Goal: Participate in discussion: Engage in conversation with other users on a specific topic

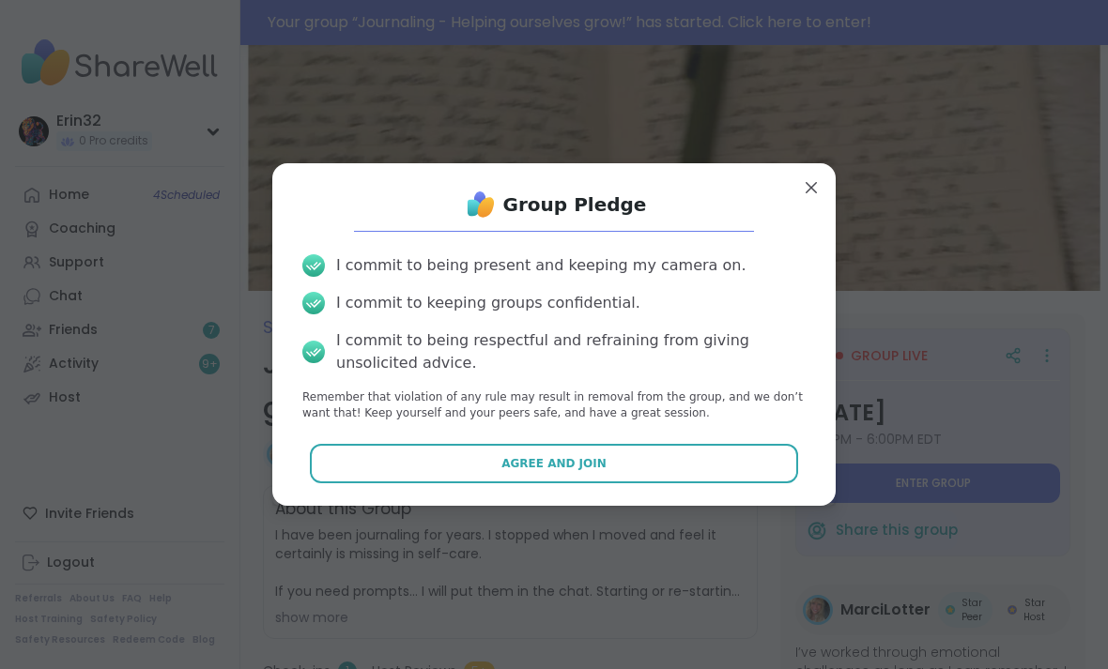
scroll to position [11, 0]
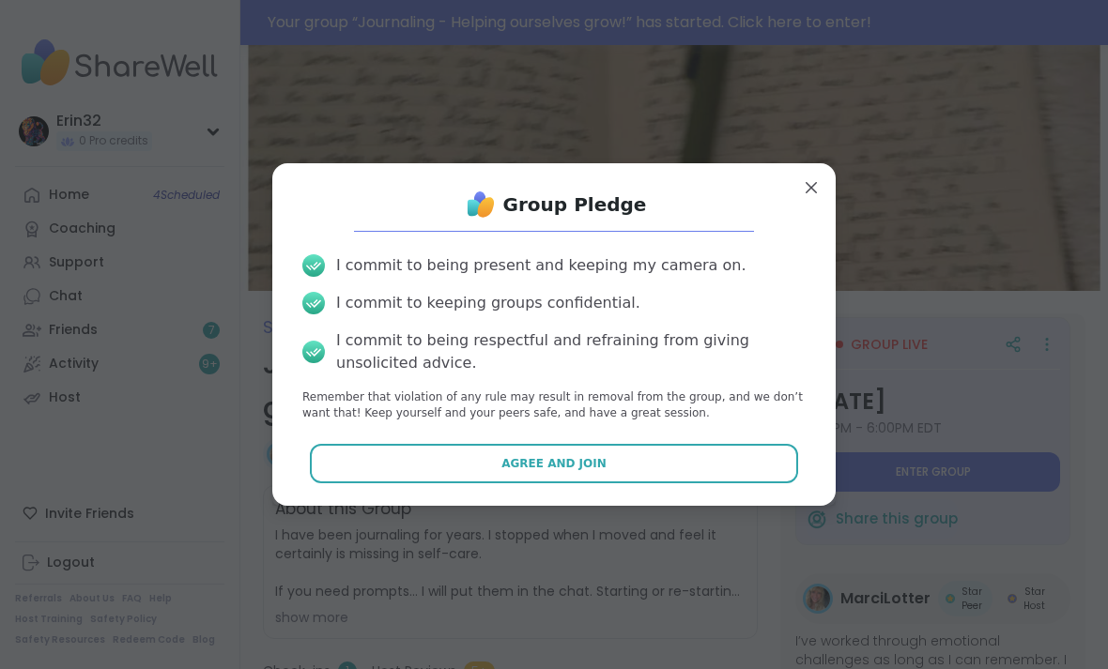
click at [771, 458] on button "Agree and Join" at bounding box center [554, 463] width 489 height 39
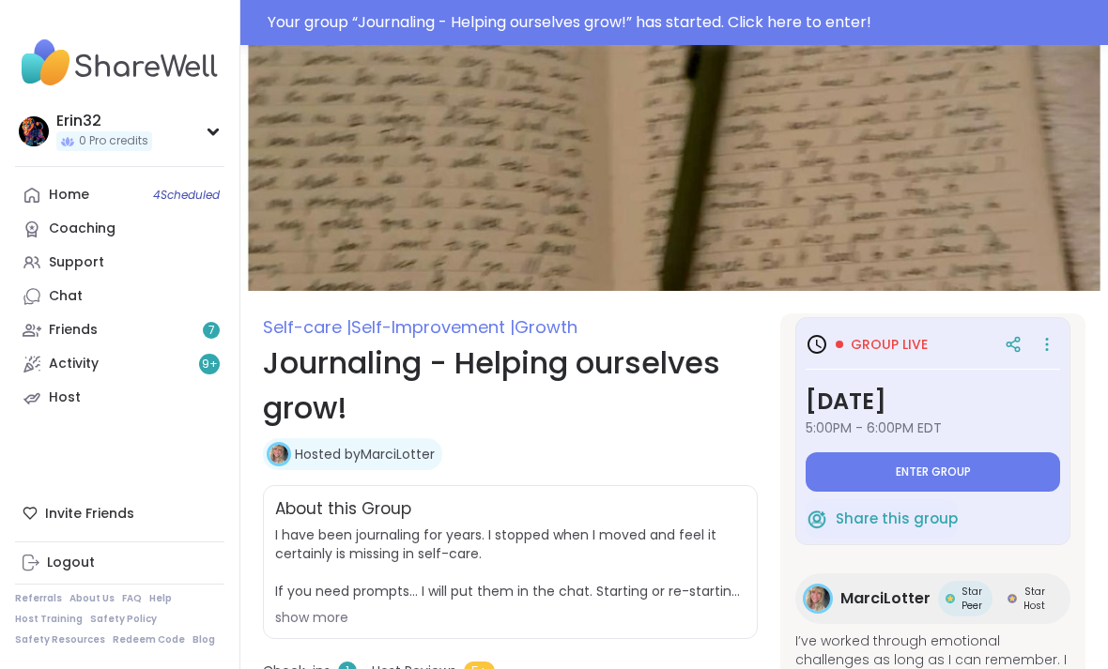
type textarea "*"
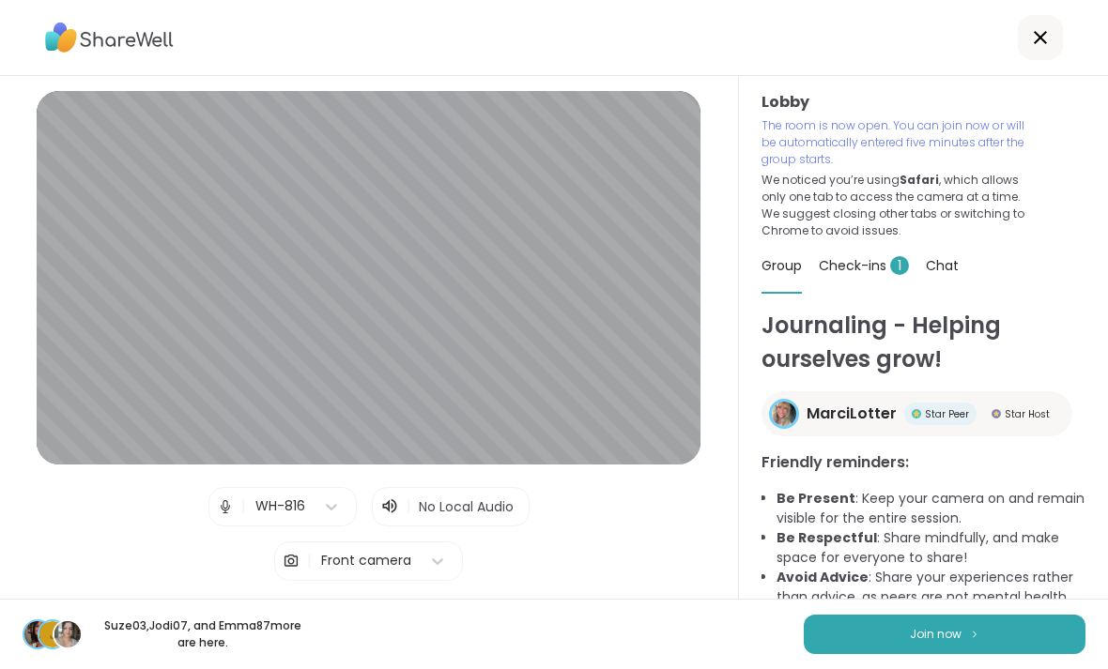
click at [972, 635] on img at bounding box center [974, 634] width 11 height 10
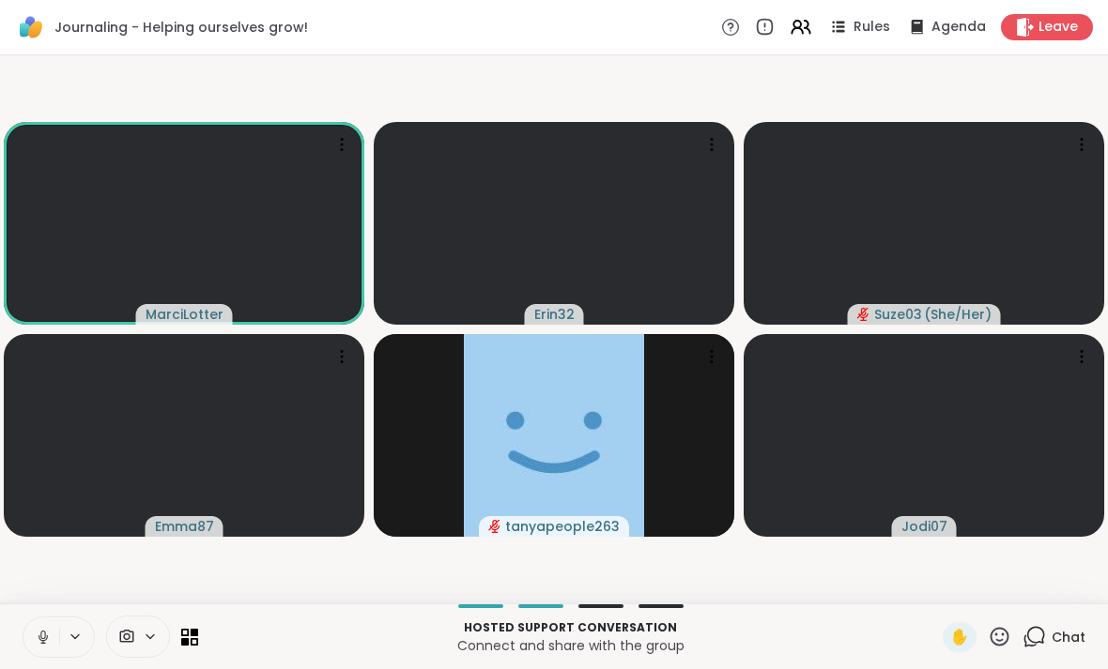
click at [48, 634] on icon at bounding box center [43, 637] width 17 height 17
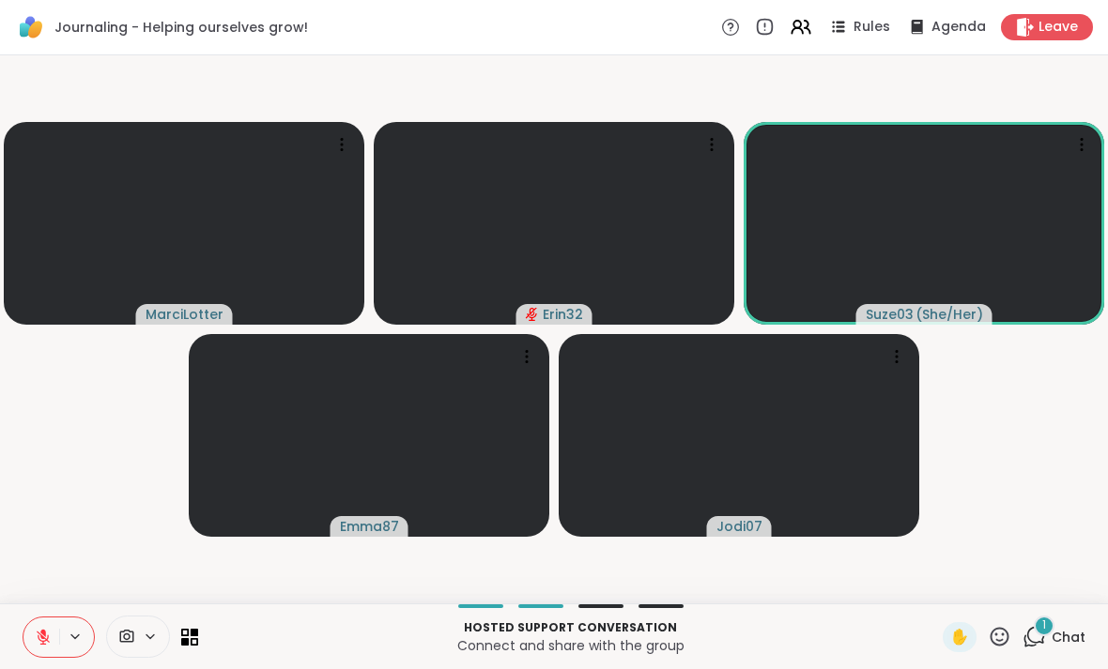
click at [1056, 626] on div "1 Chat" at bounding box center [1053, 637] width 63 height 30
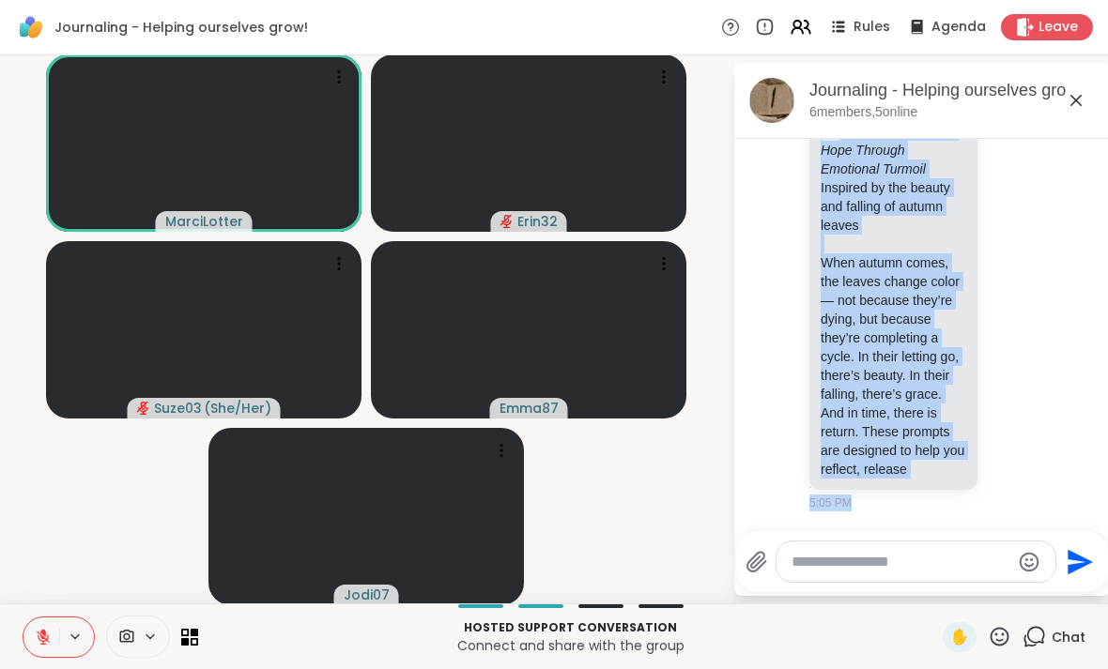
scroll to position [4, 0]
copy div "Journal Prompts for Hope Through Emotional Turmoil Inspired by the beauty and f…"
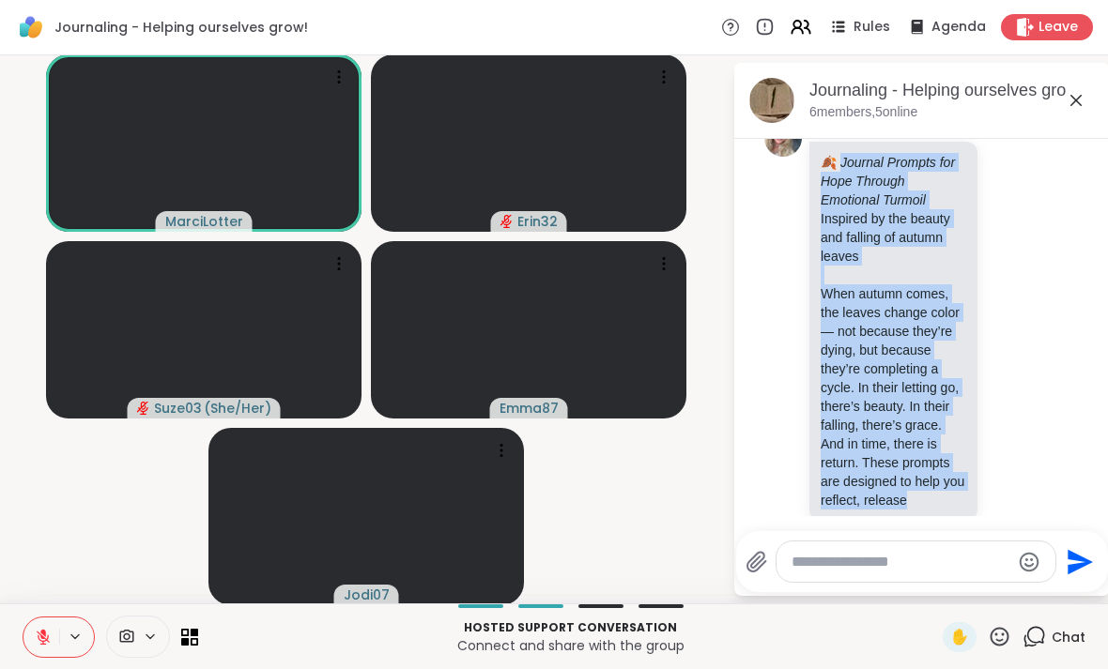
scroll to position [88, 0]
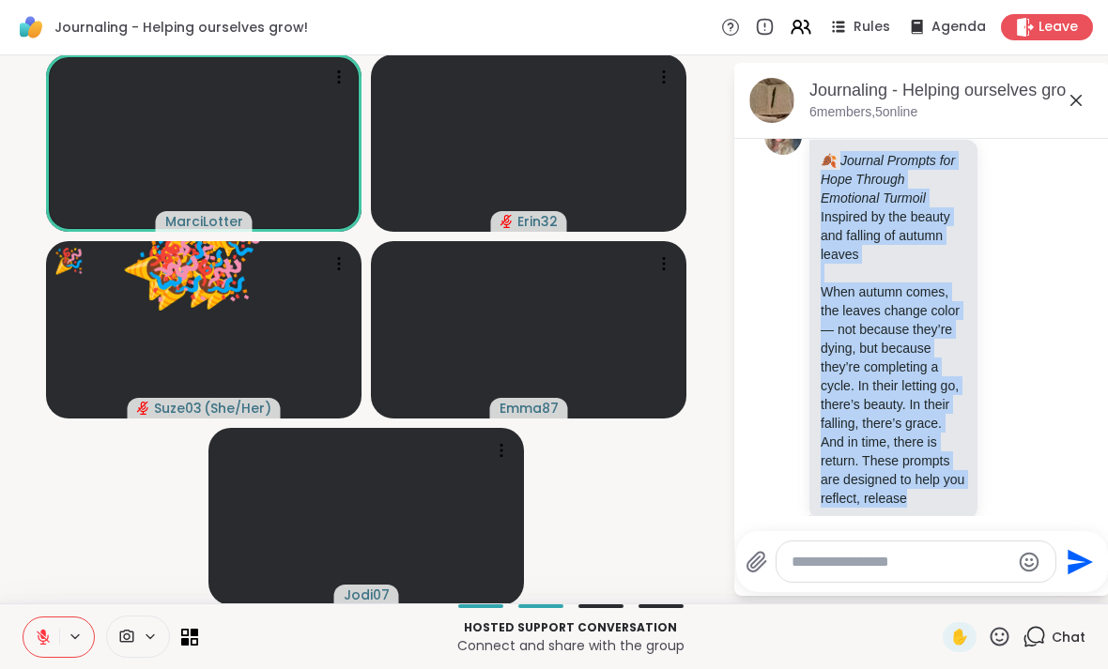
click at [79, 641] on icon at bounding box center [75, 637] width 15 height 16
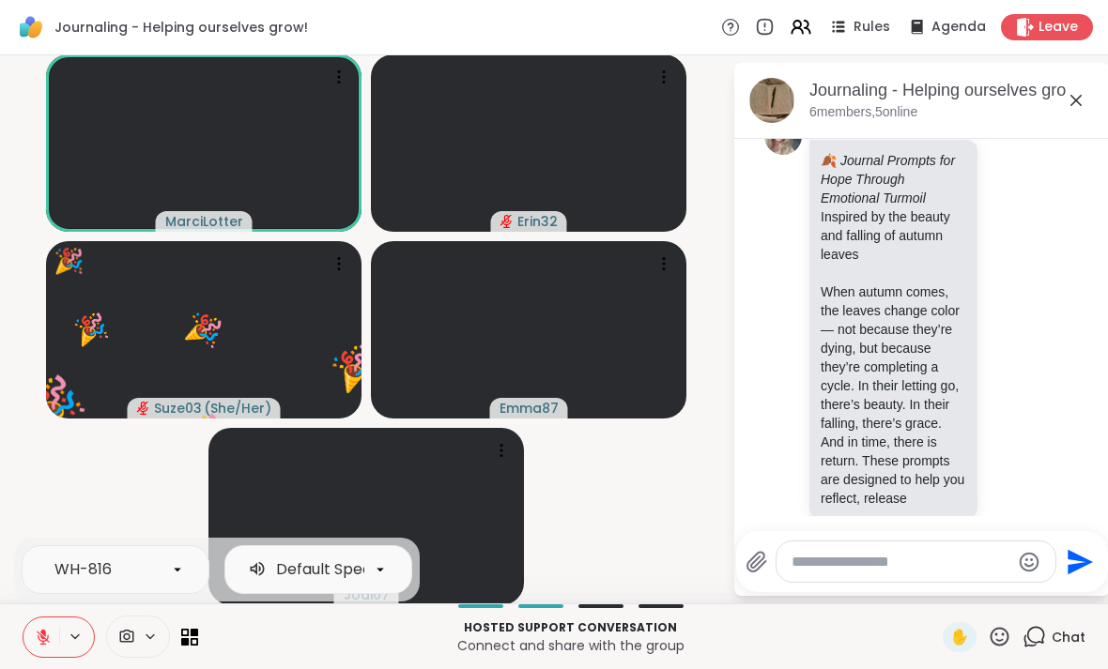
click at [54, 633] on button at bounding box center [41, 637] width 36 height 39
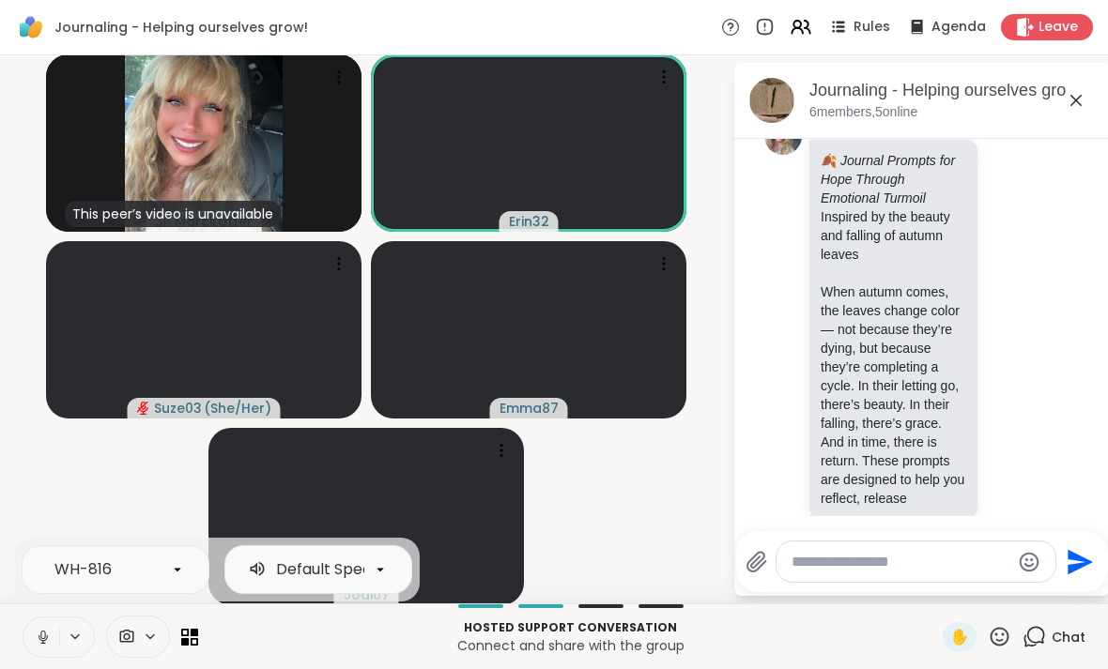
click at [48, 643] on icon at bounding box center [43, 637] width 17 height 17
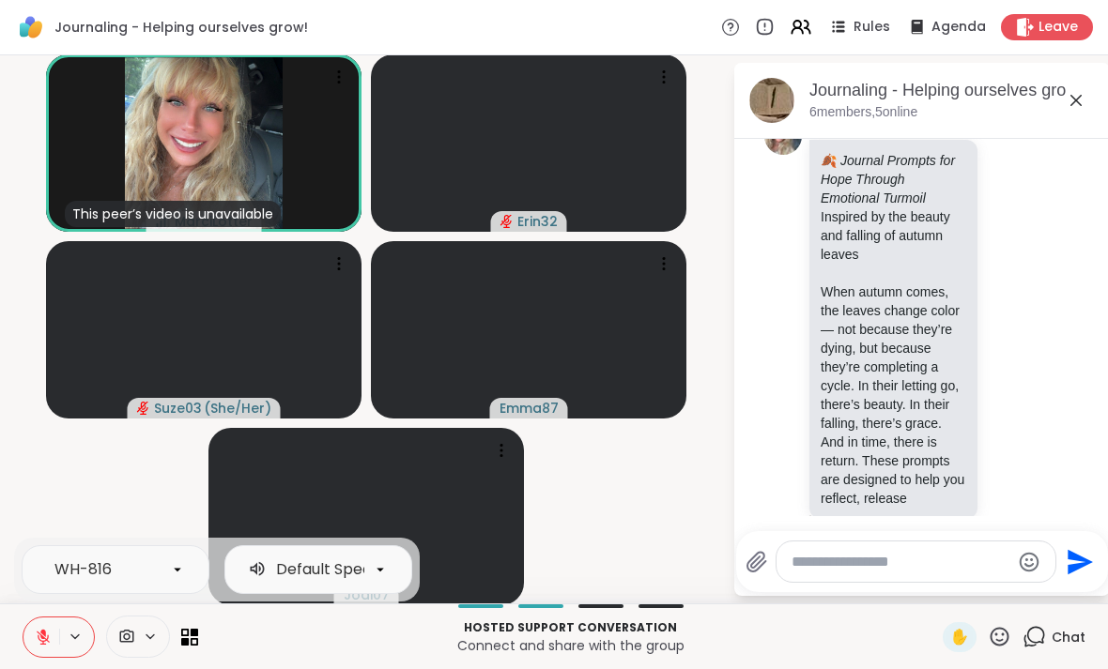
click at [72, 478] on video-player-container "This peer’s video is unavailable MarciLotter Erin32 Suze03 ( She/Her ) Emma87 J…" at bounding box center [366, 329] width 710 height 533
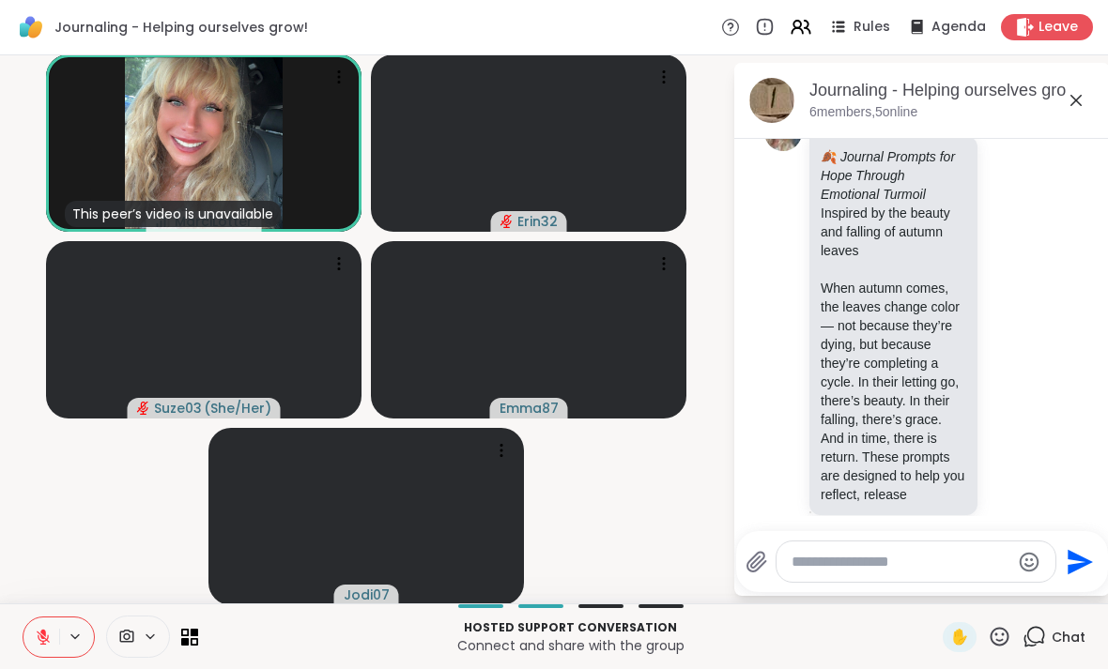
scroll to position [119, 0]
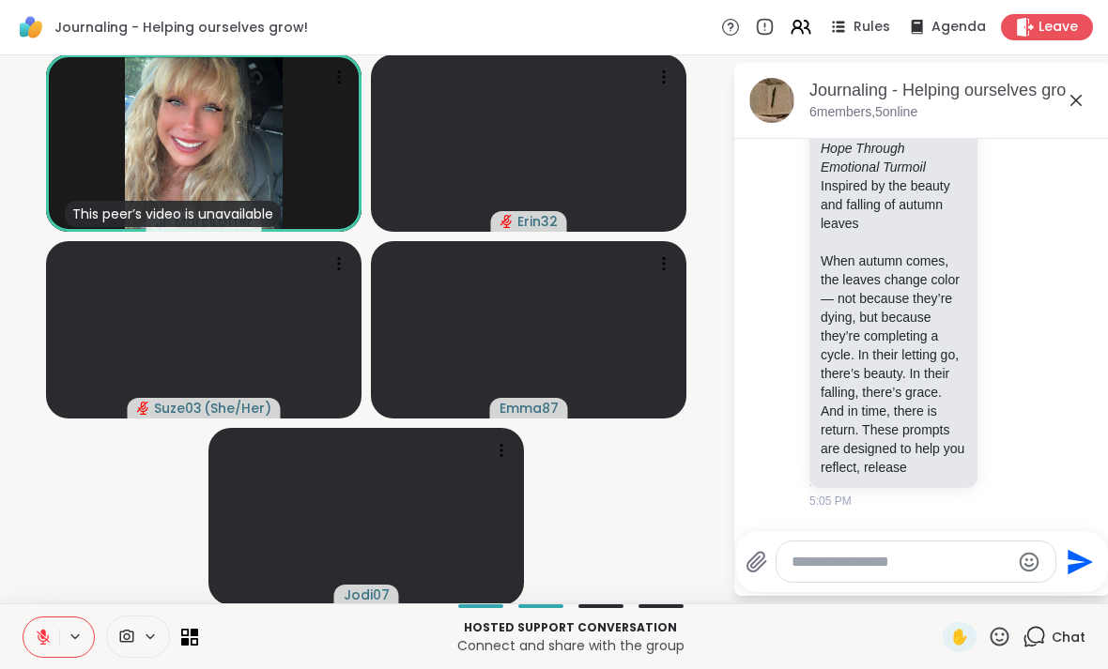
click at [1073, 97] on icon at bounding box center [1075, 100] width 11 height 11
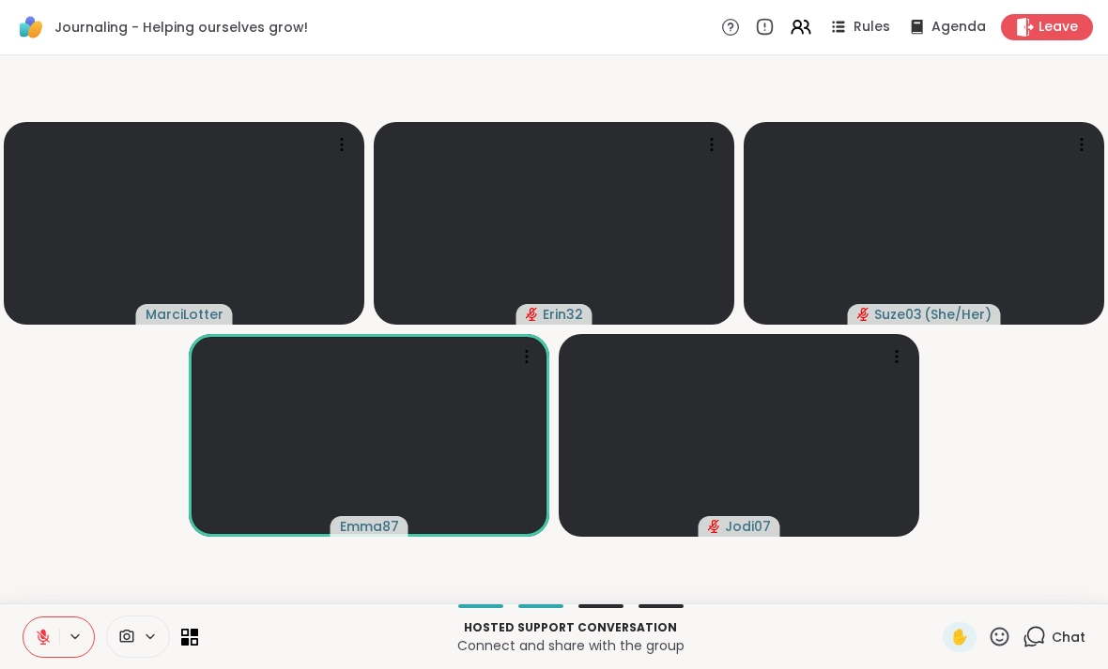
click at [1031, 631] on icon at bounding box center [1036, 635] width 18 height 17
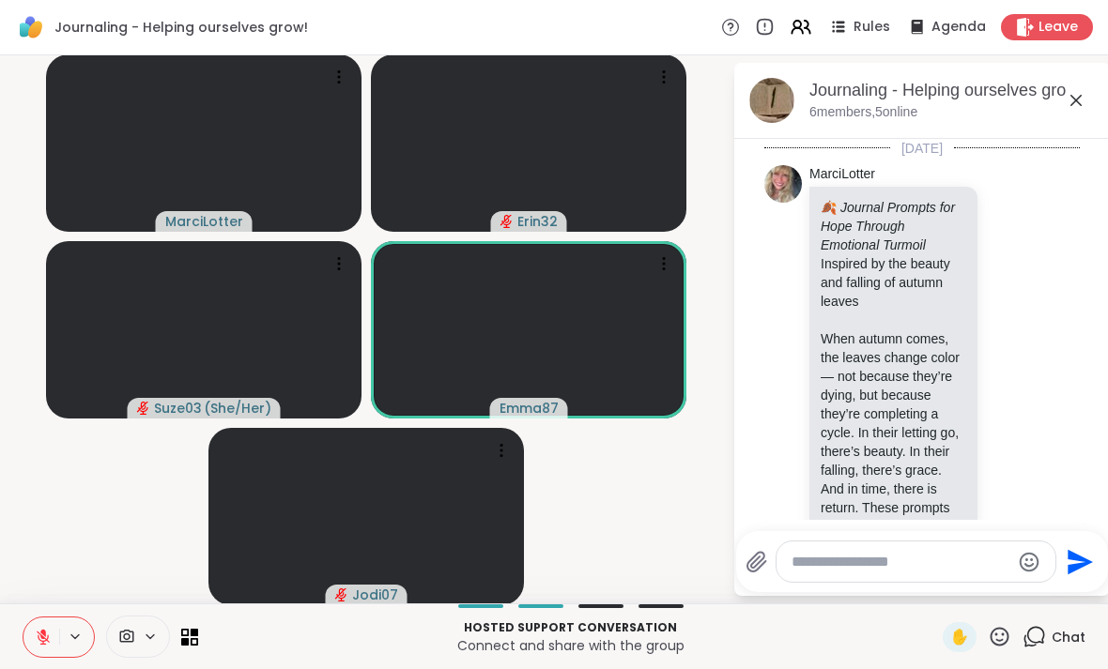
scroll to position [2302, 0]
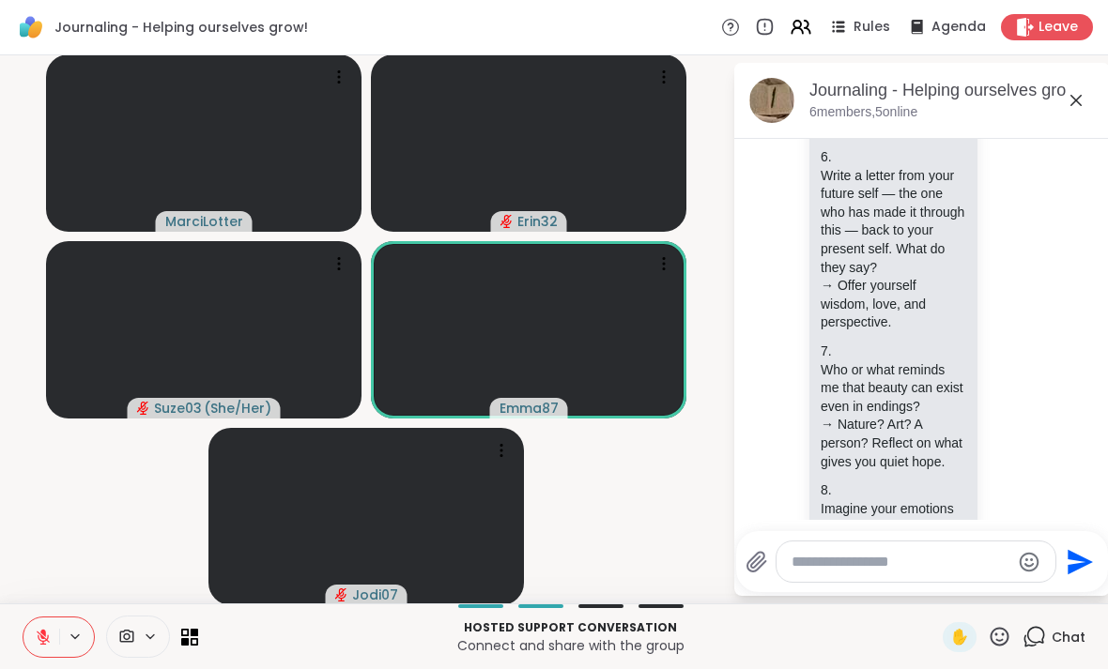
click at [1017, 528] on div at bounding box center [926, 529] width 368 height 11
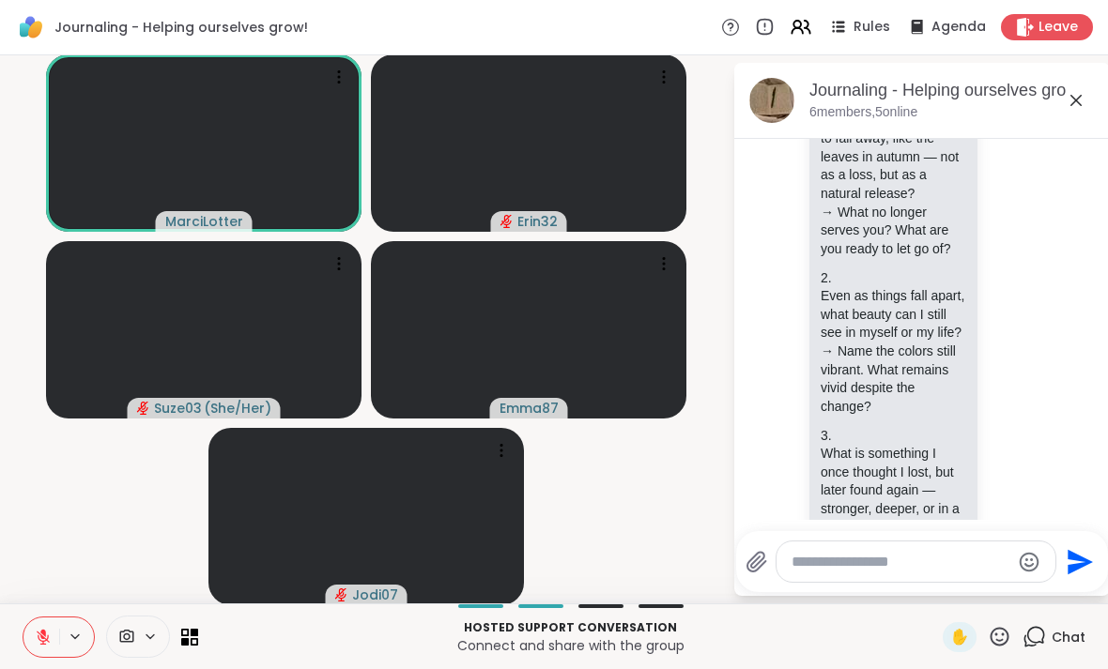
scroll to position [1103, 0]
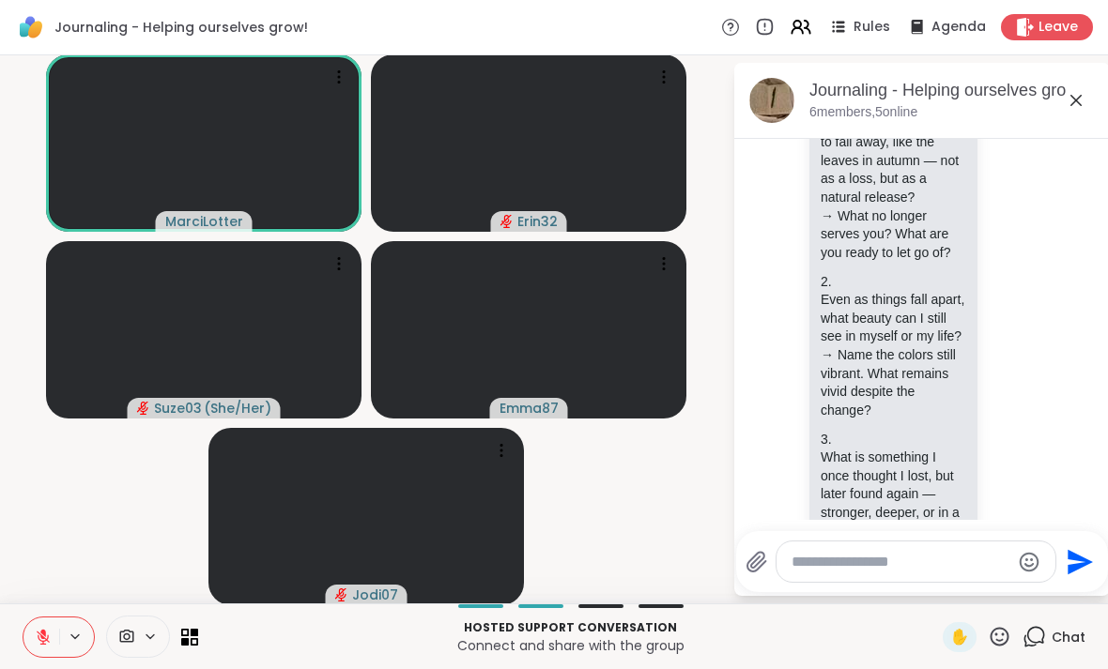
click at [39, 651] on button at bounding box center [41, 637] width 36 height 39
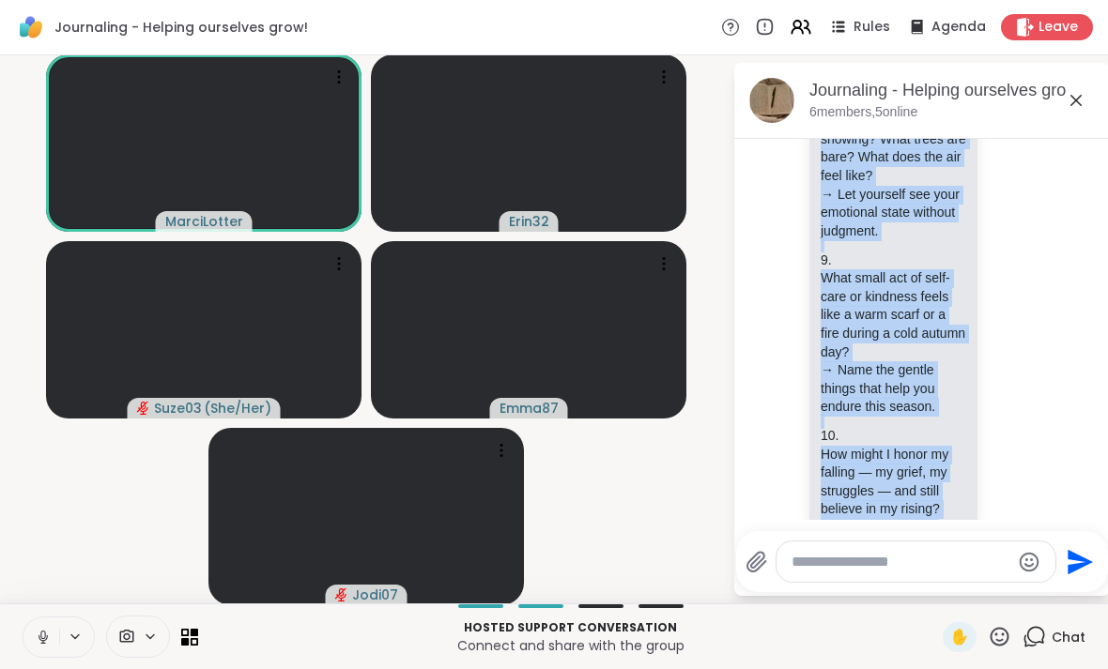
scroll to position [4, 0]
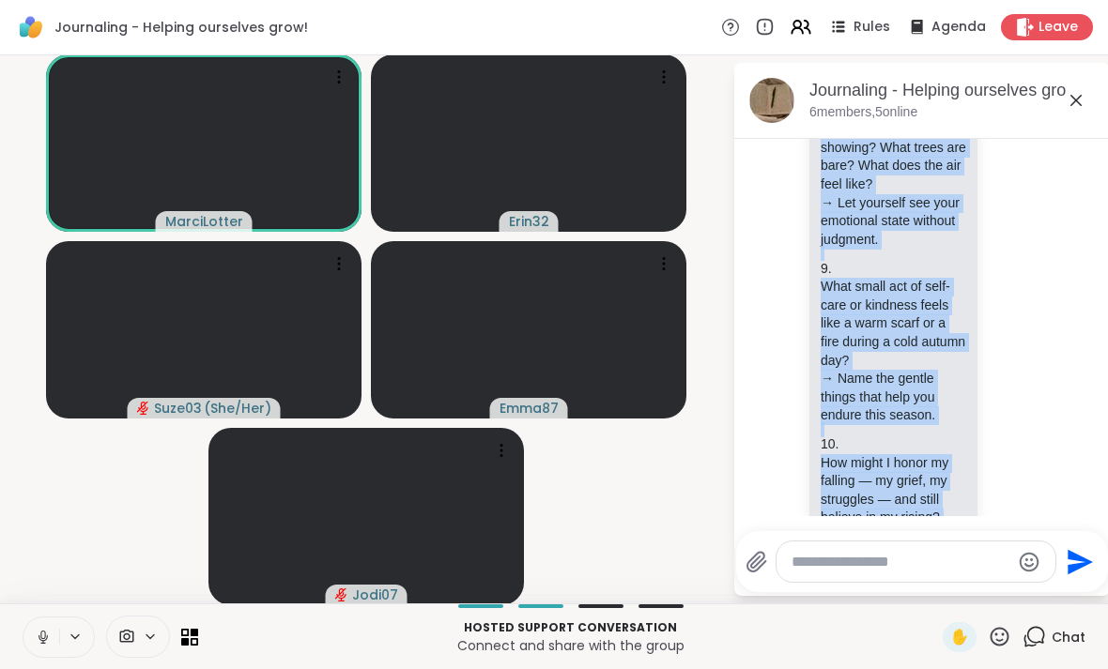
scroll to position [2302, 0]
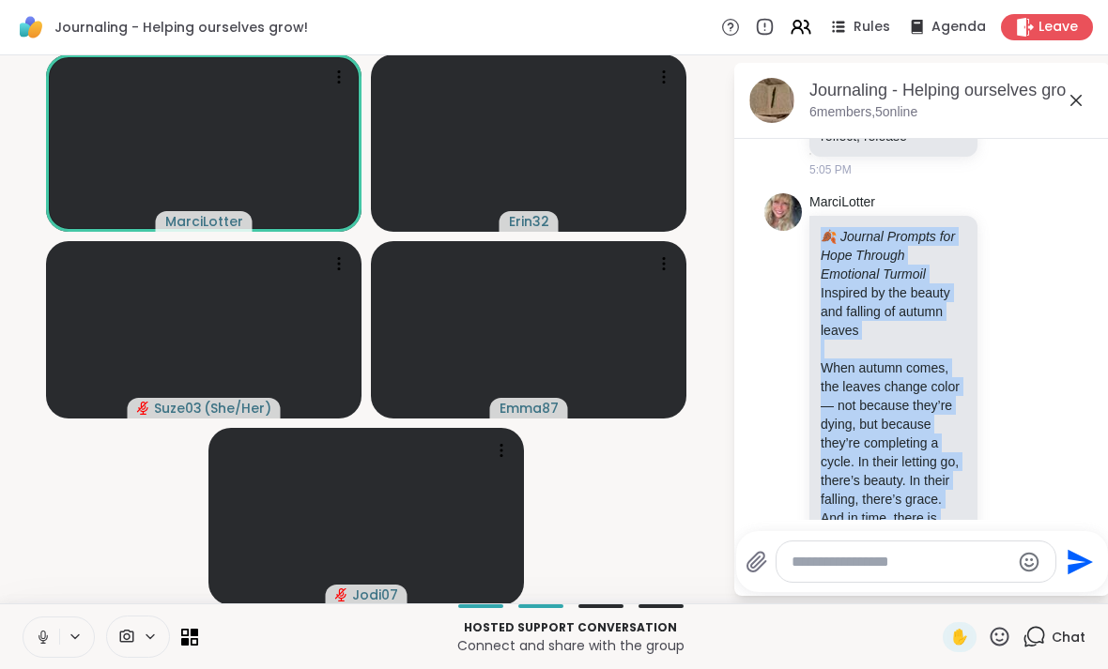
scroll to position [410, 0]
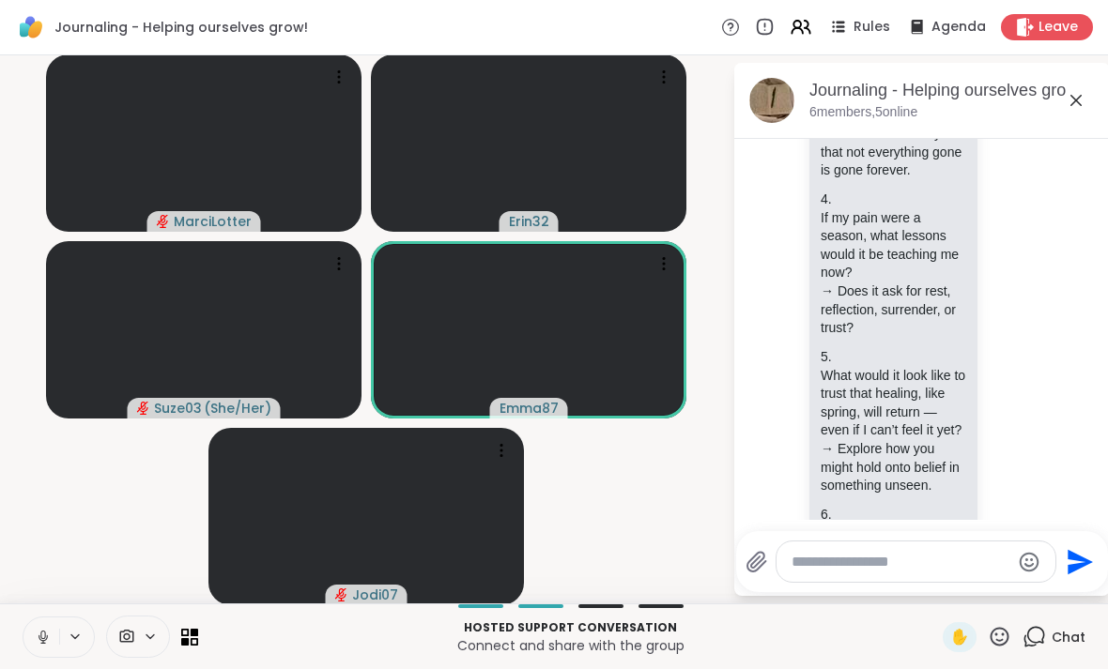
scroll to position [1516, 0]
click at [1037, 391] on div "[PERSON_NAME] 🍂 Journal Prompts for Hope Through Emotional Turmoil Inspired by …" at bounding box center [924, 277] width 230 height 2381
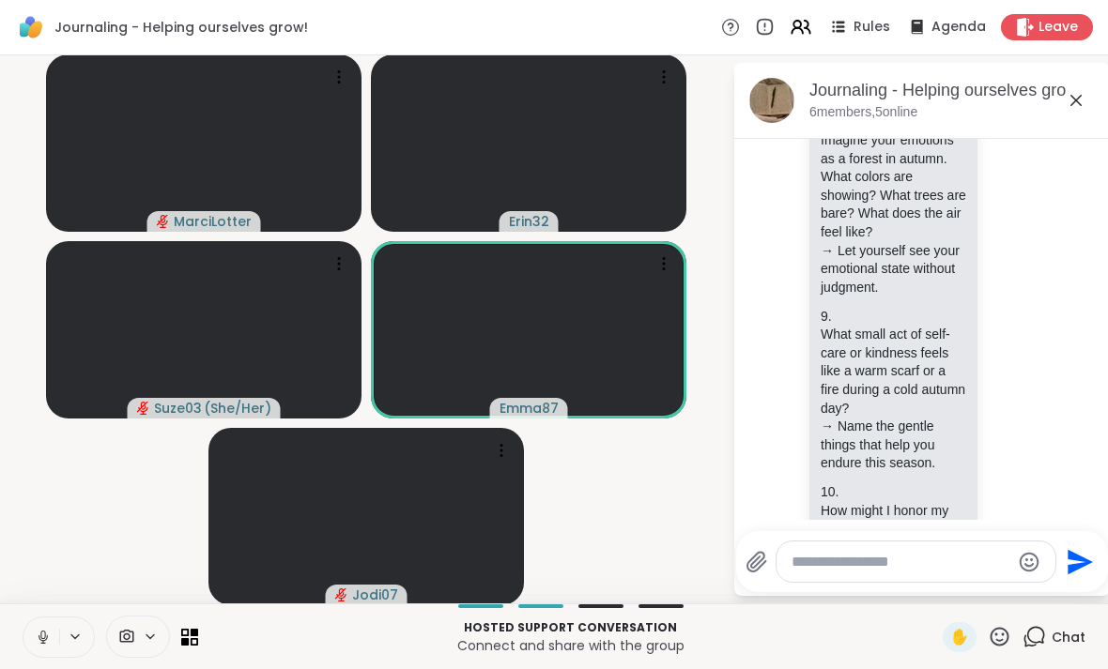
scroll to position [2248, 0]
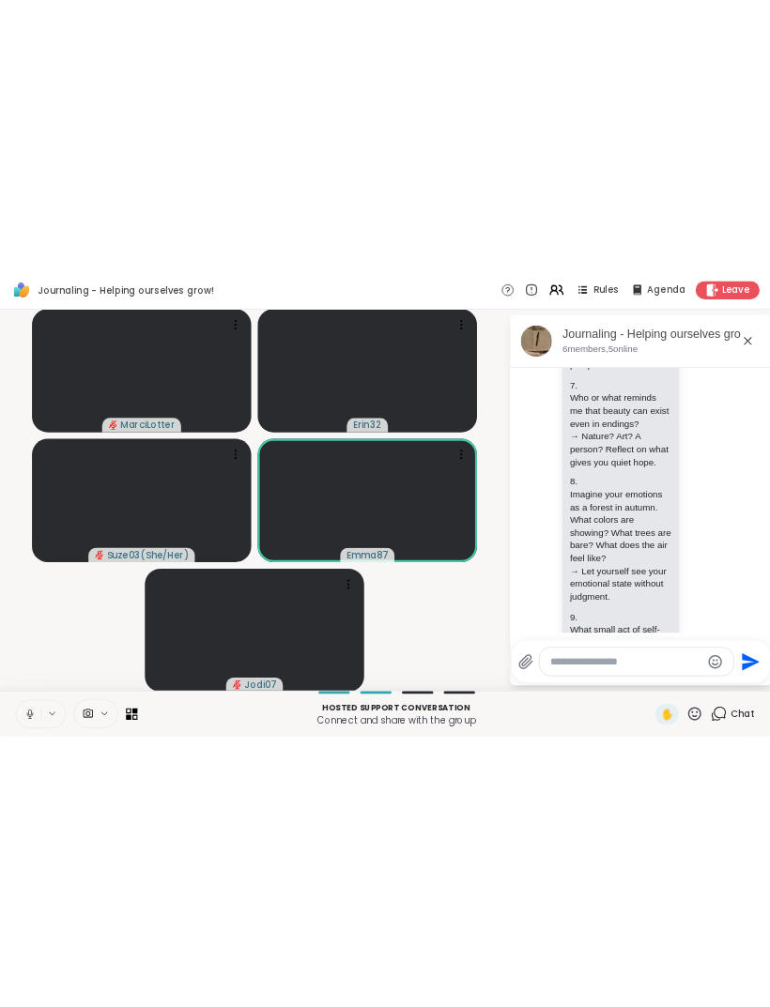
scroll to position [2067, 0]
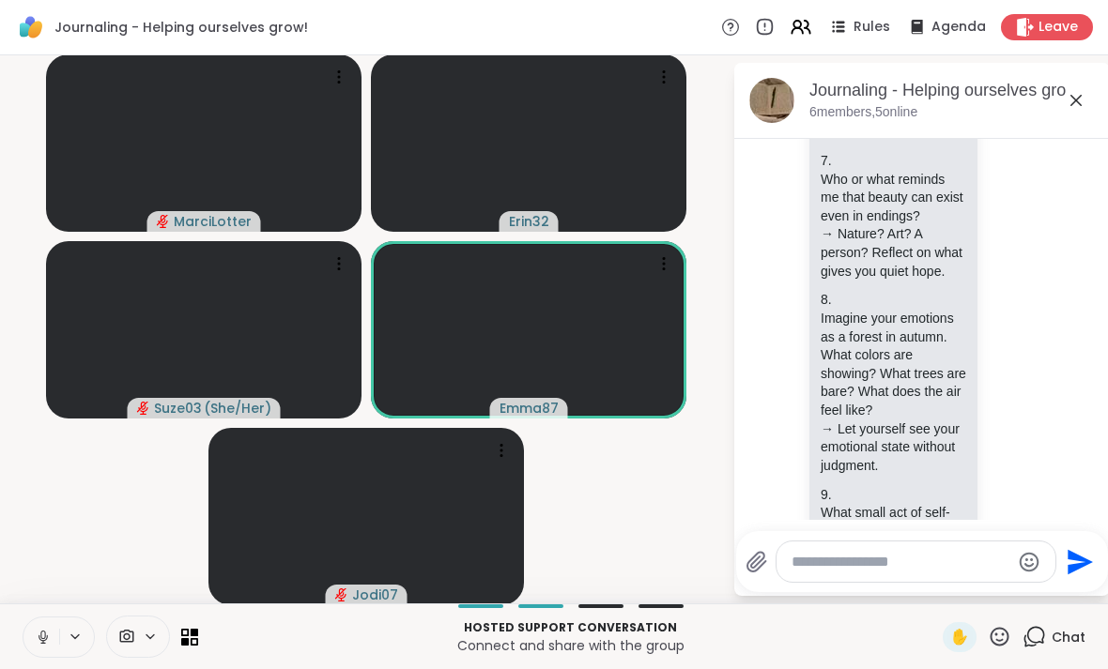
click at [37, 648] on button at bounding box center [41, 637] width 36 height 39
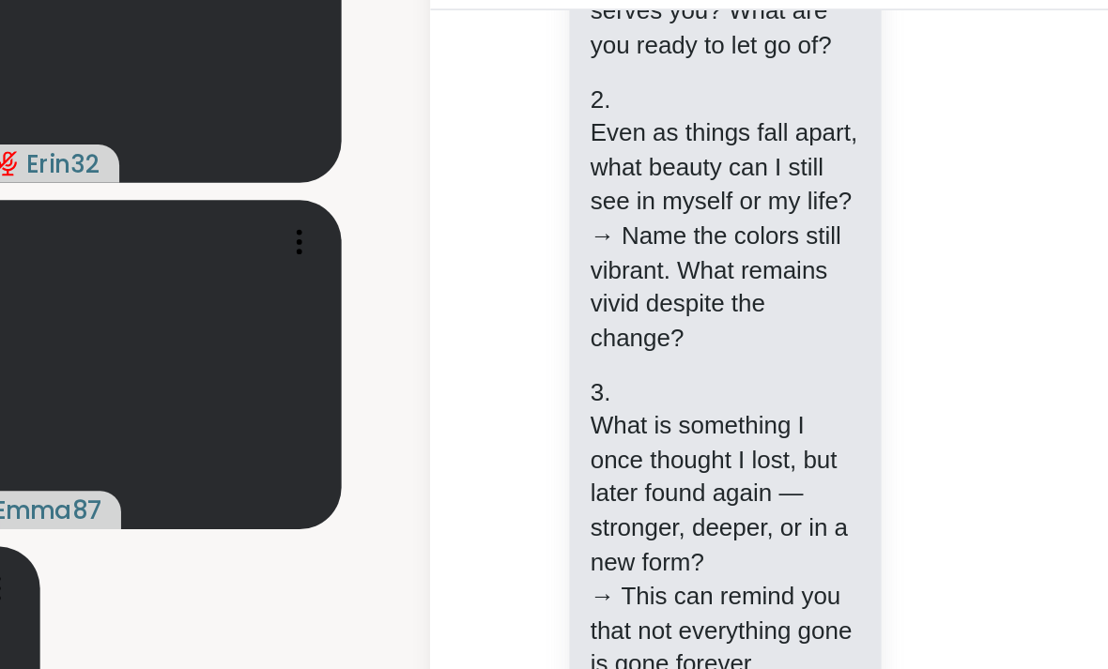
scroll to position [1196, 0]
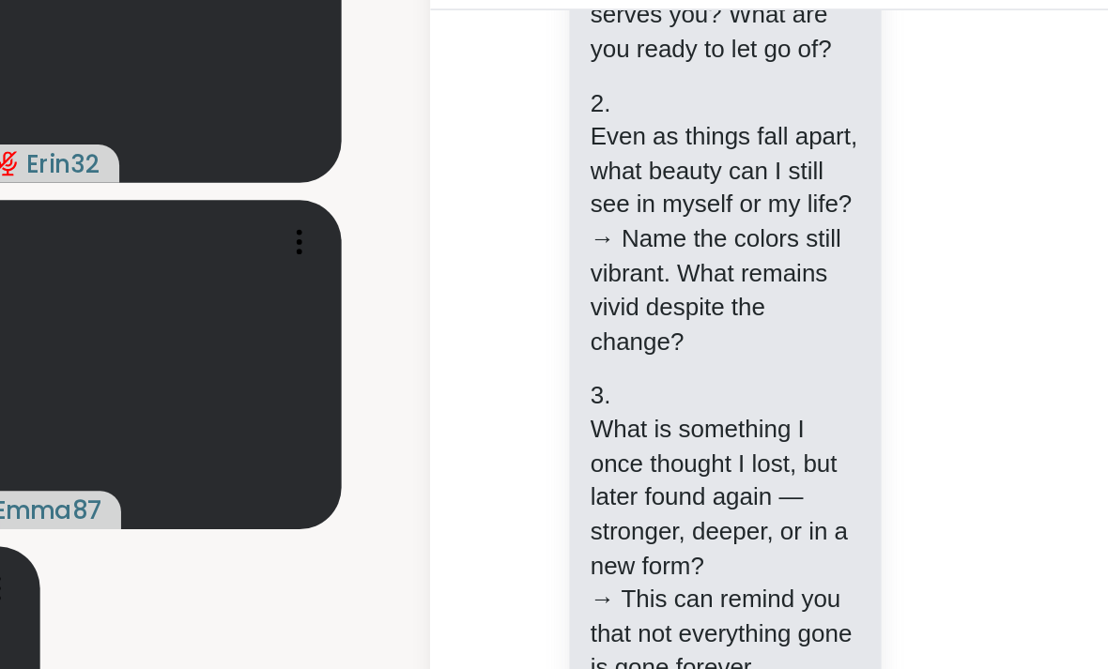
click at [820, 532] on p "If my pain were a season, what lessons would it be teaching me now? → Does it a…" at bounding box center [892, 596] width 145 height 129
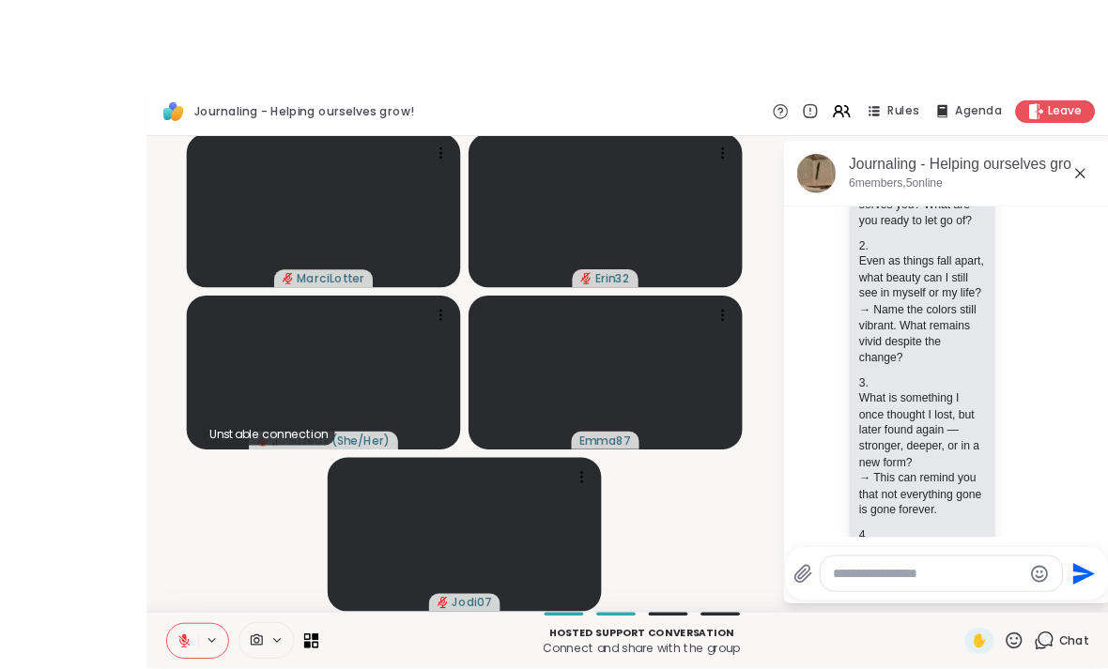
scroll to position [0, 0]
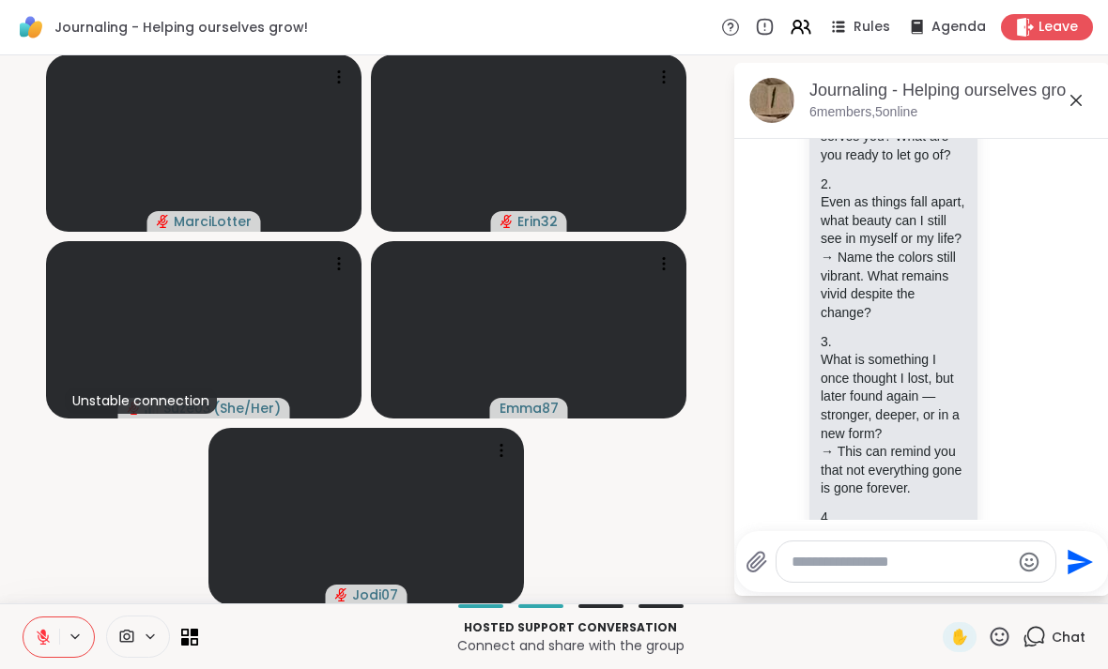
click at [1067, 95] on icon at bounding box center [1075, 100] width 23 height 23
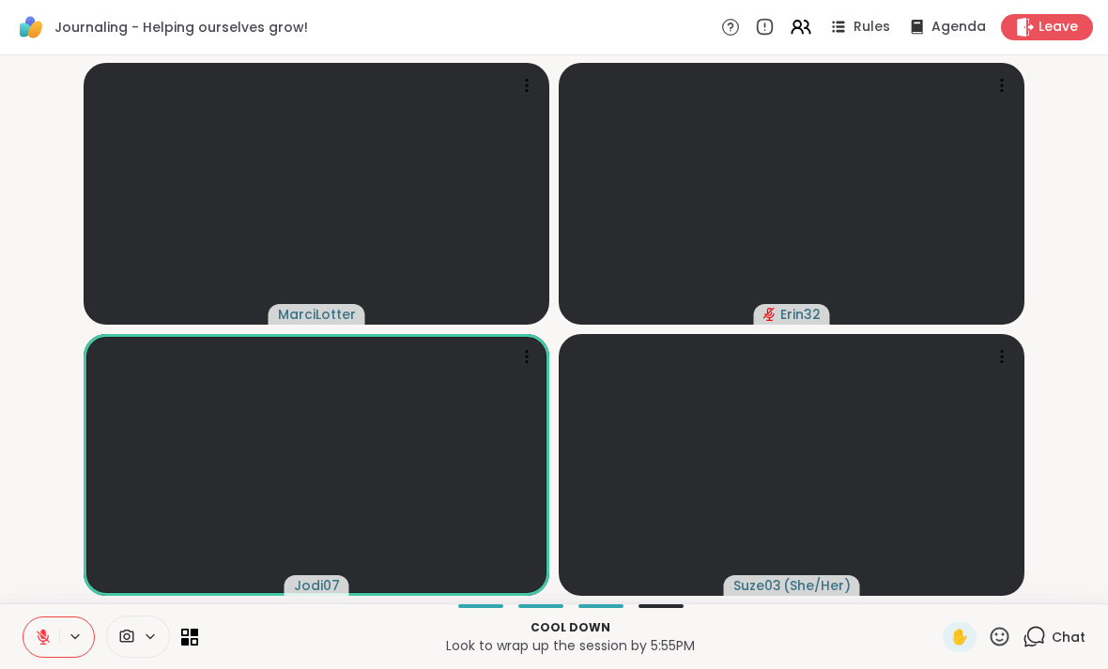
click at [50, 639] on icon at bounding box center [43, 637] width 17 height 17
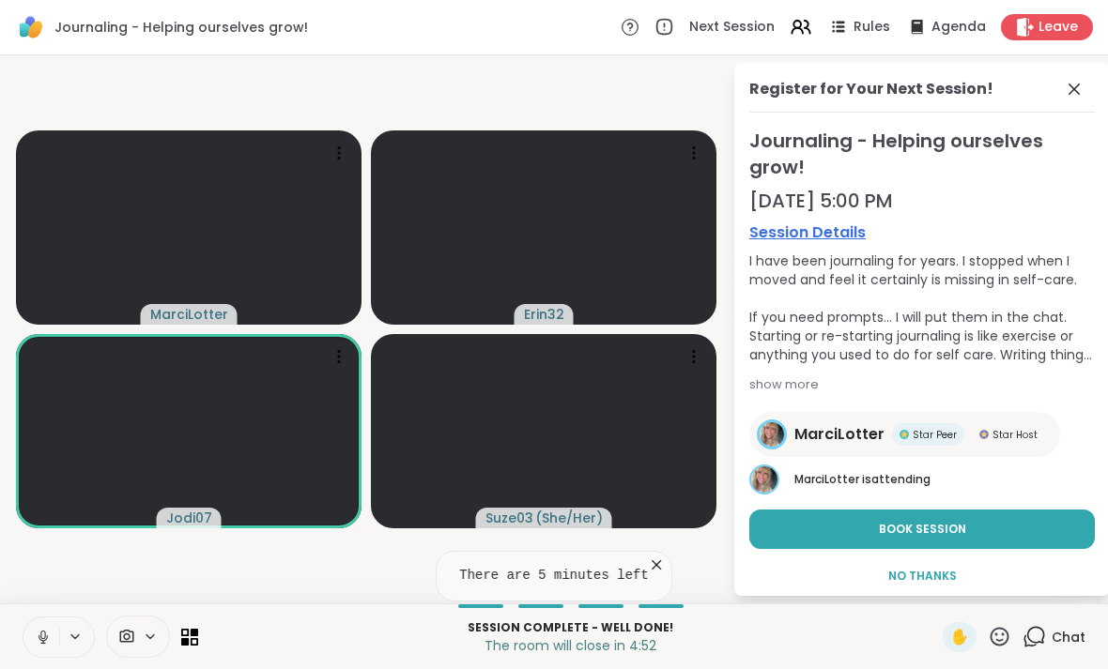
click at [1008, 529] on button "Book Session" at bounding box center [921, 529] width 345 height 39
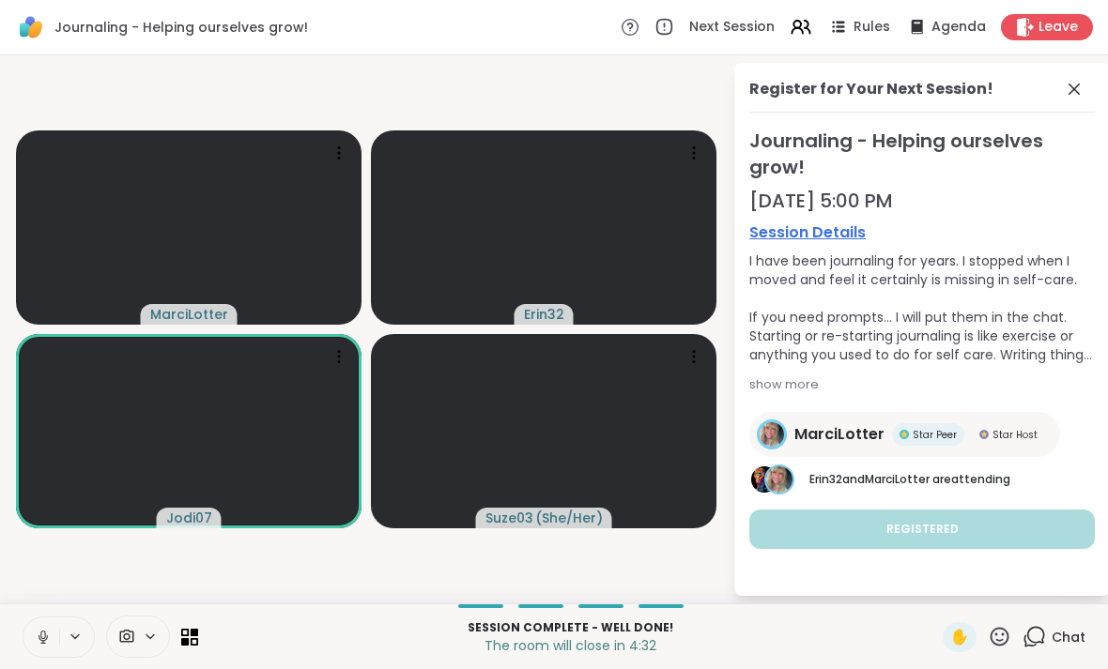
click at [1086, 82] on span at bounding box center [1076, 89] width 26 height 23
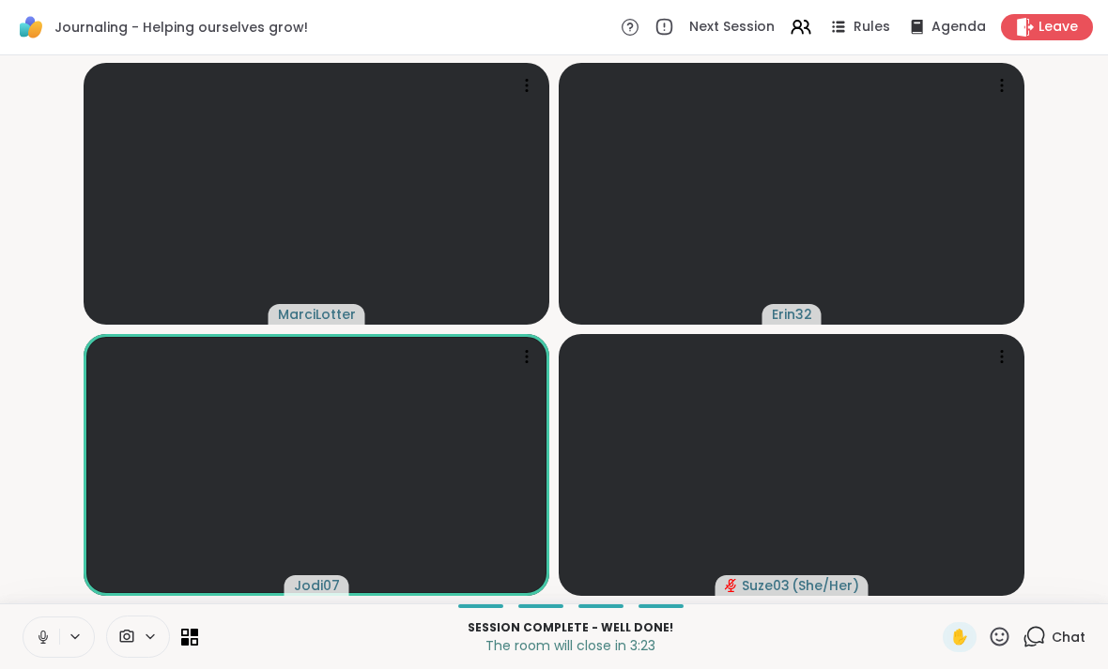
click at [1003, 622] on div "✋" at bounding box center [976, 637] width 69 height 30
click at [1011, 630] on icon at bounding box center [999, 636] width 23 height 23
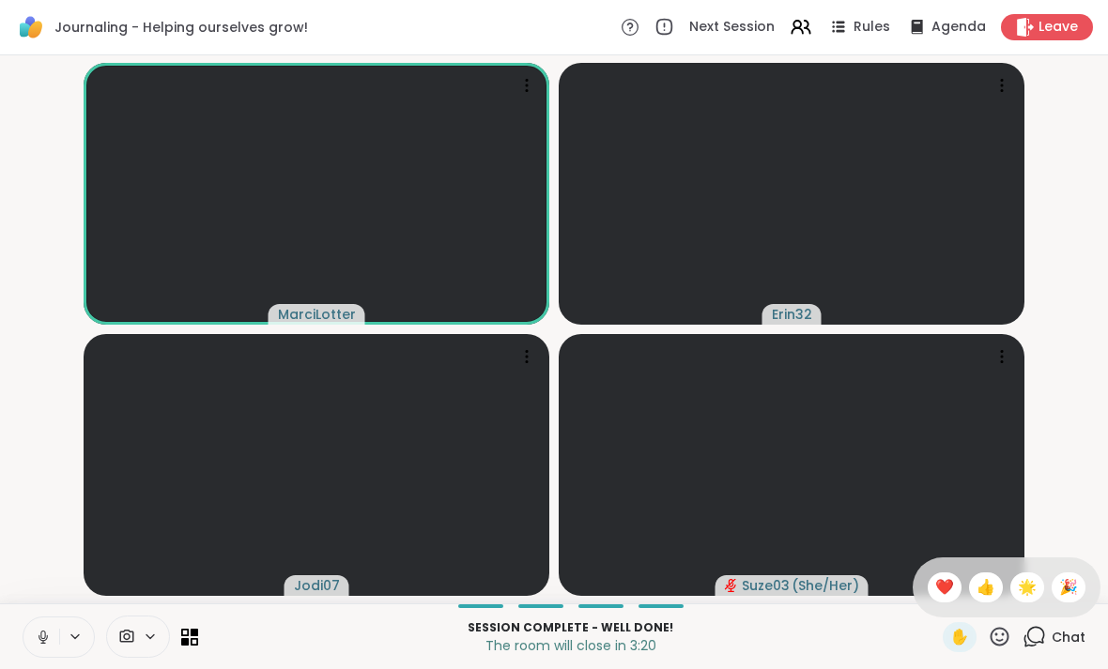
click at [1069, 593] on span "🎉" at bounding box center [1068, 587] width 19 height 23
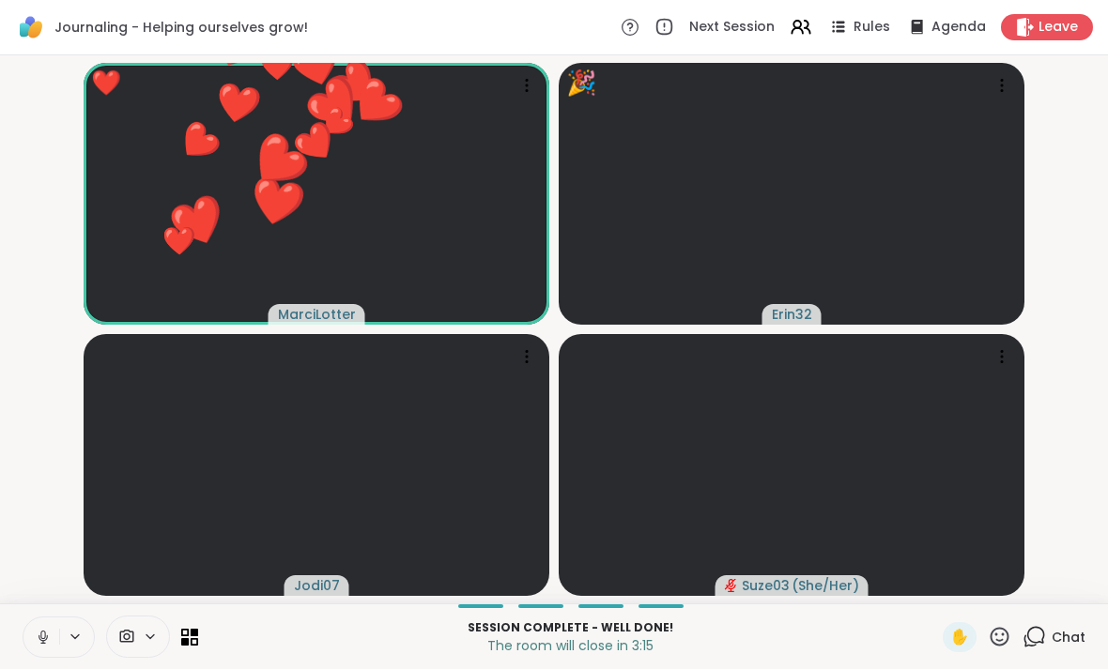
click at [1001, 633] on icon at bounding box center [999, 636] width 23 height 23
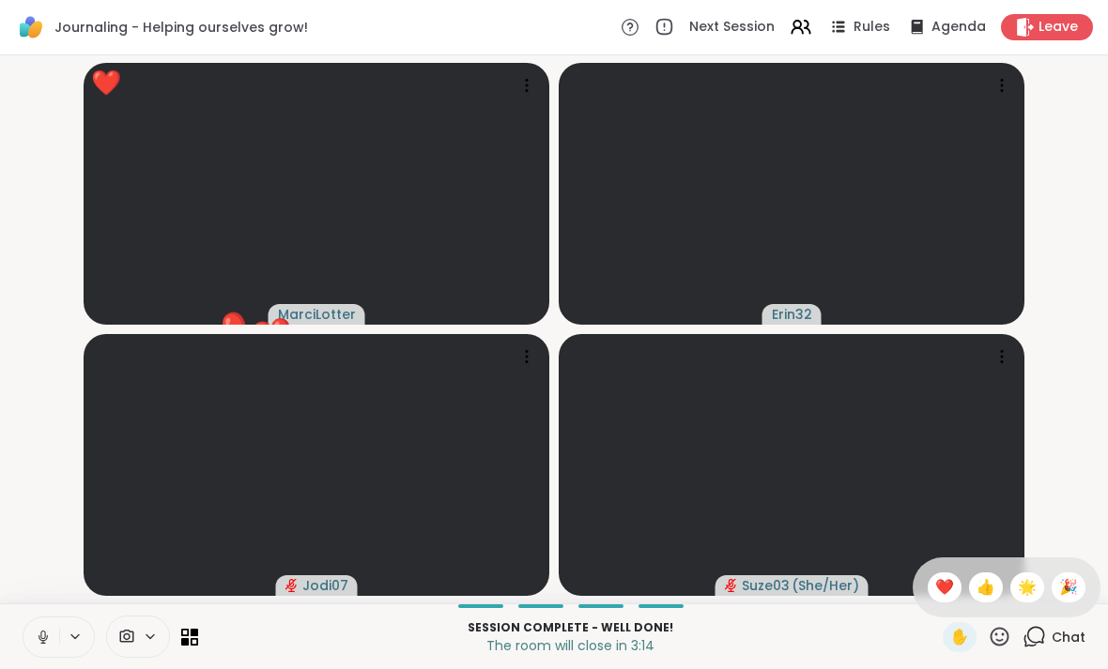
click at [1081, 584] on div "🎉" at bounding box center [1068, 588] width 34 height 30
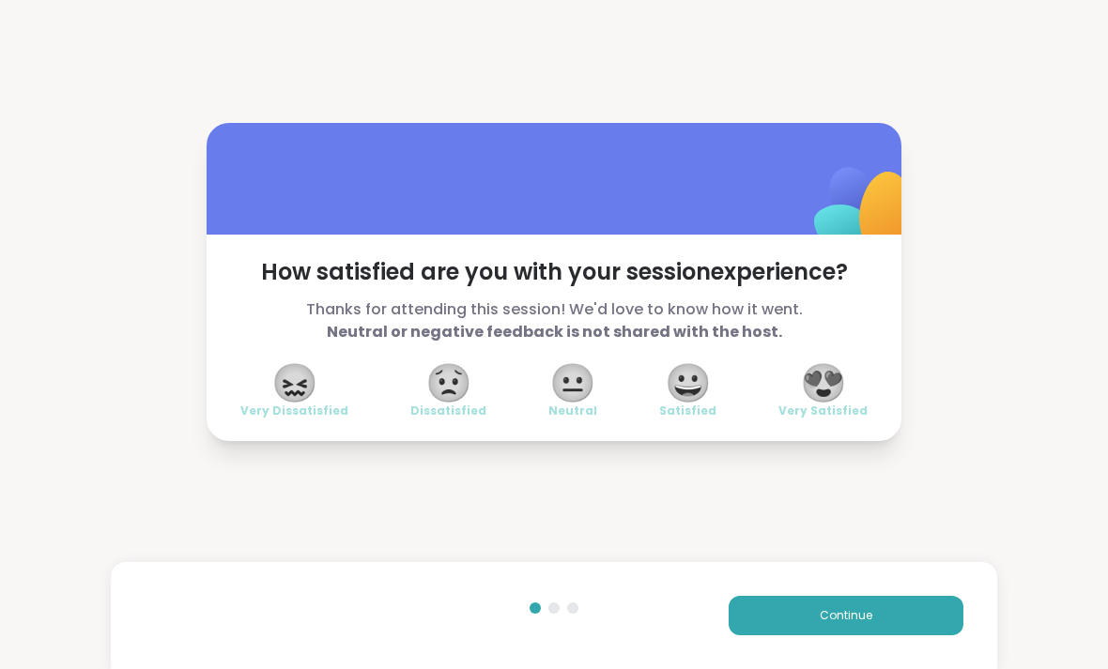
click at [825, 398] on span "😍" at bounding box center [823, 383] width 47 height 34
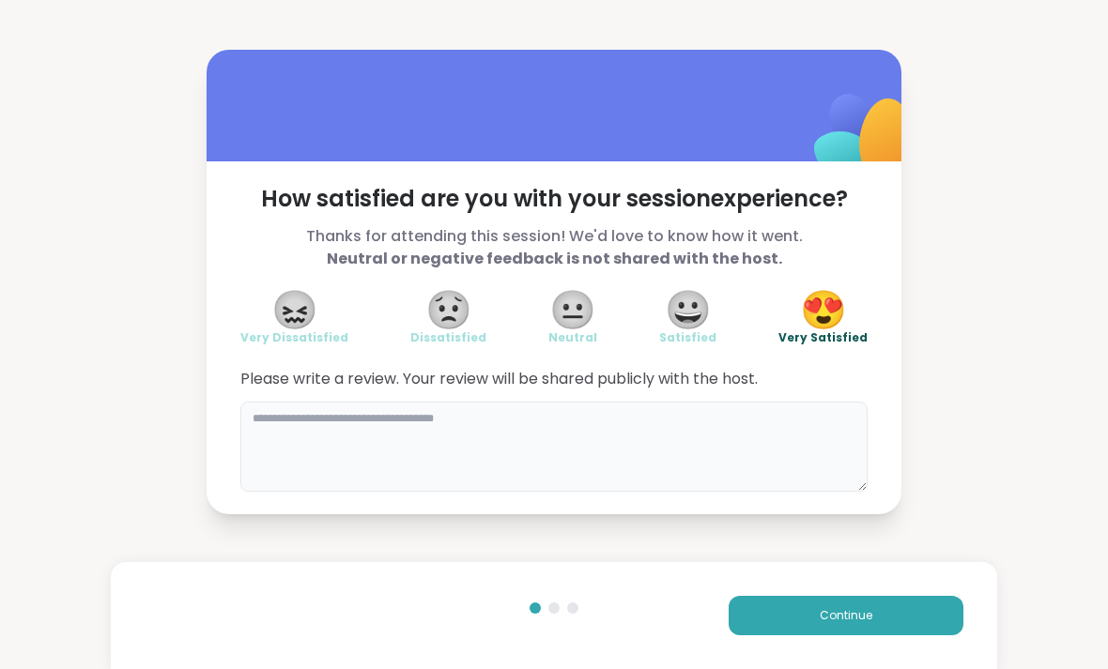
click at [690, 449] on textarea at bounding box center [553, 447] width 627 height 90
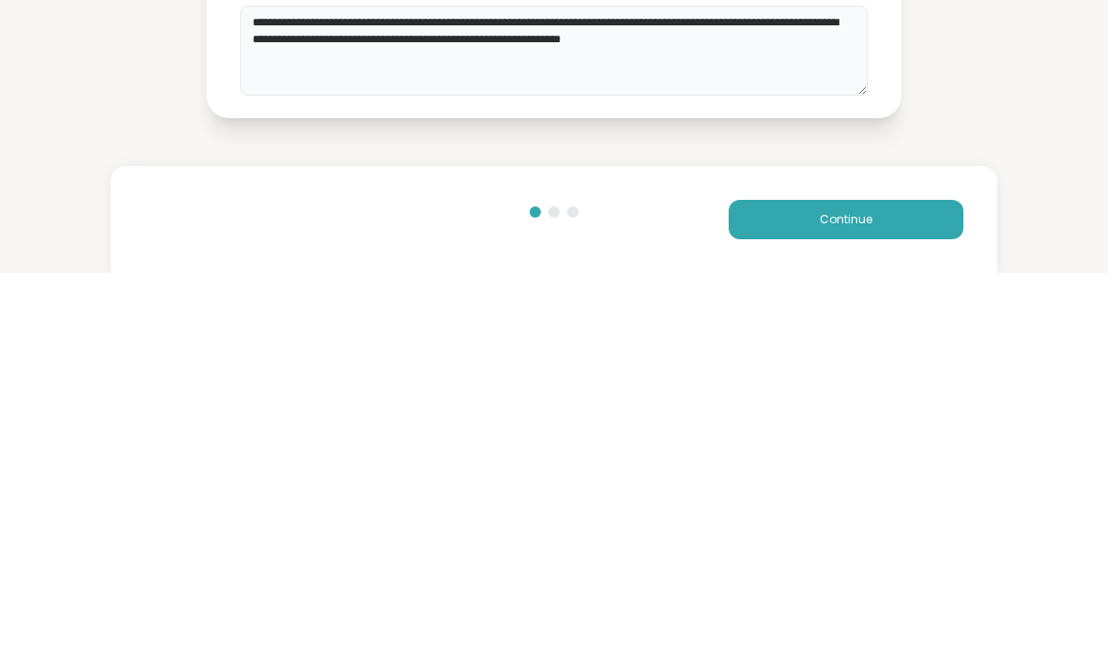
type textarea "**********"
click at [864, 596] on button "Continue" at bounding box center [845, 615] width 235 height 39
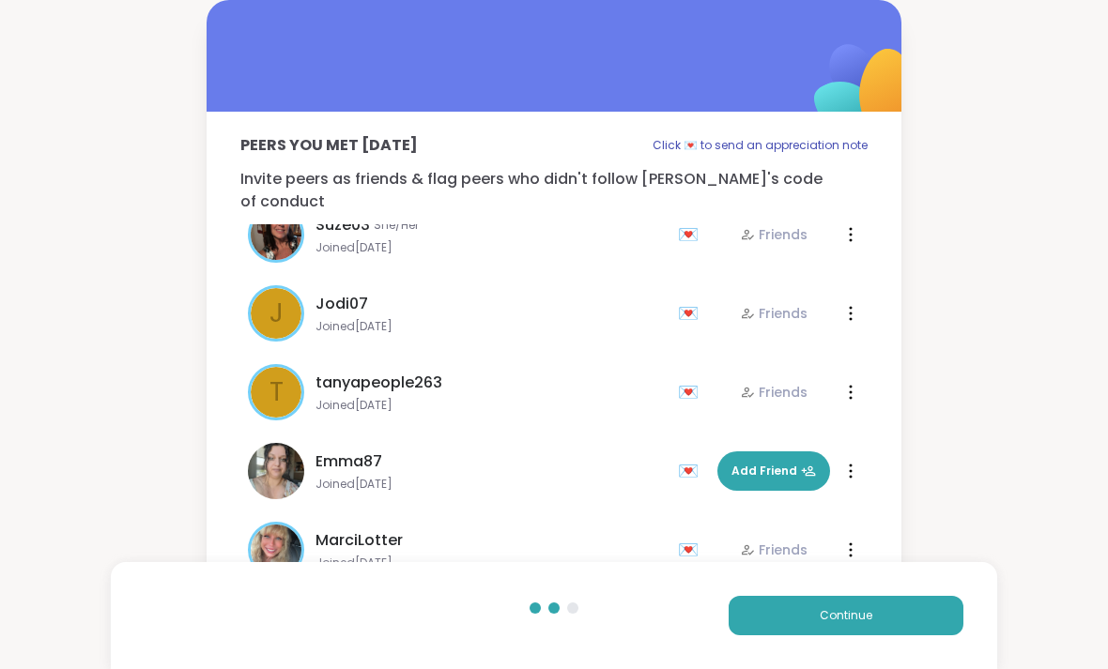
scroll to position [36, 0]
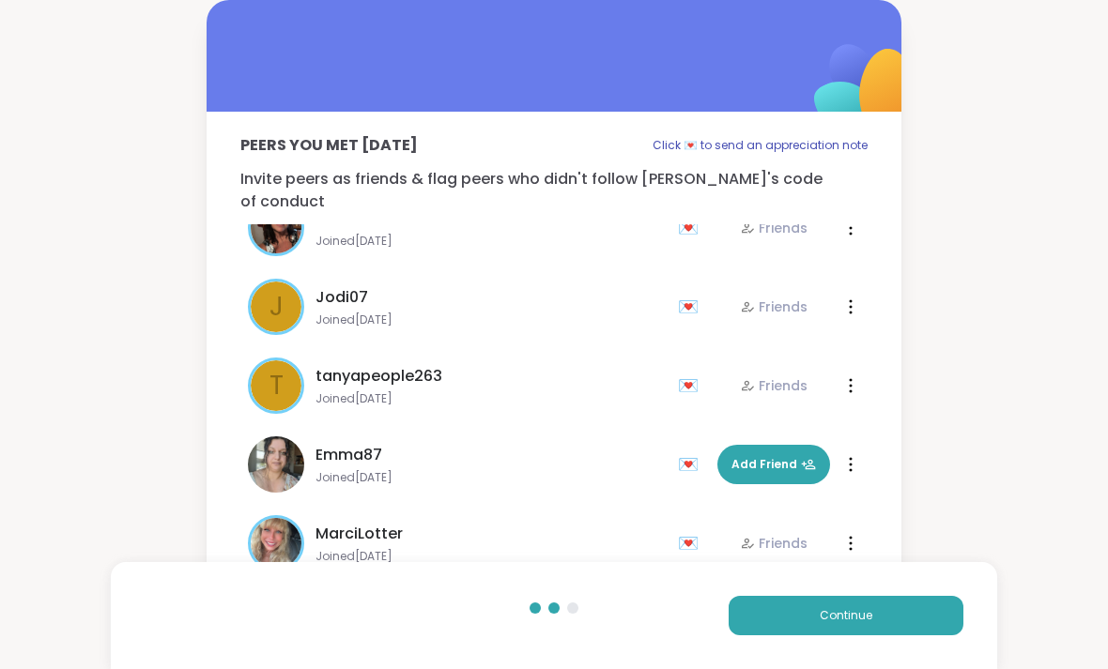
click at [873, 616] on button "Continue" at bounding box center [845, 615] width 235 height 39
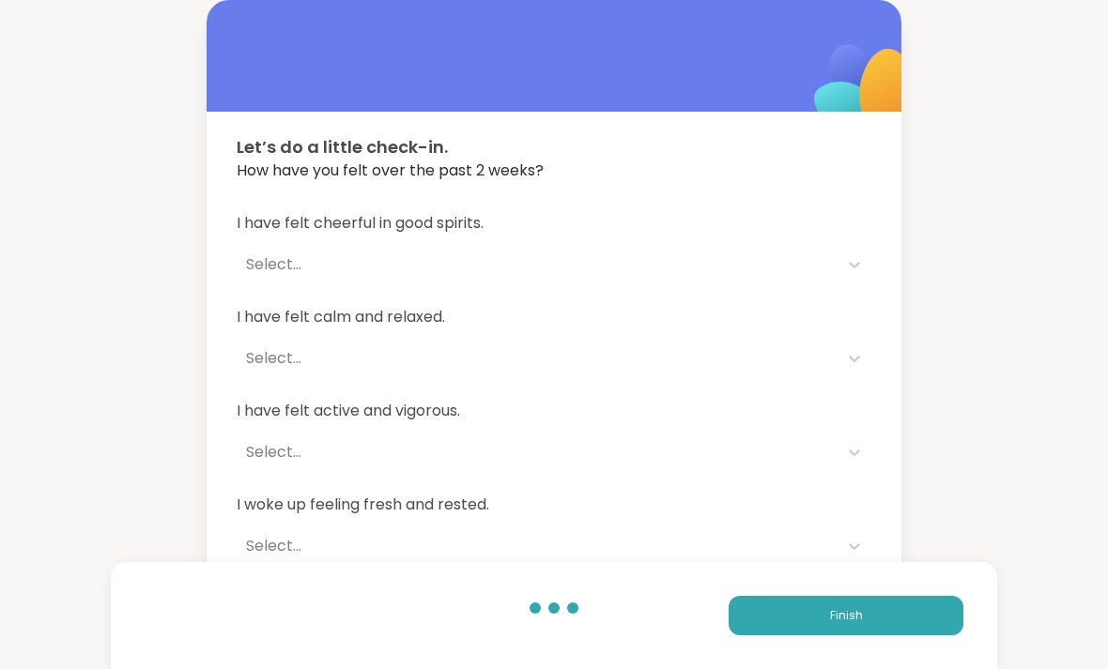
click at [854, 264] on icon at bounding box center [854, 264] width 19 height 19
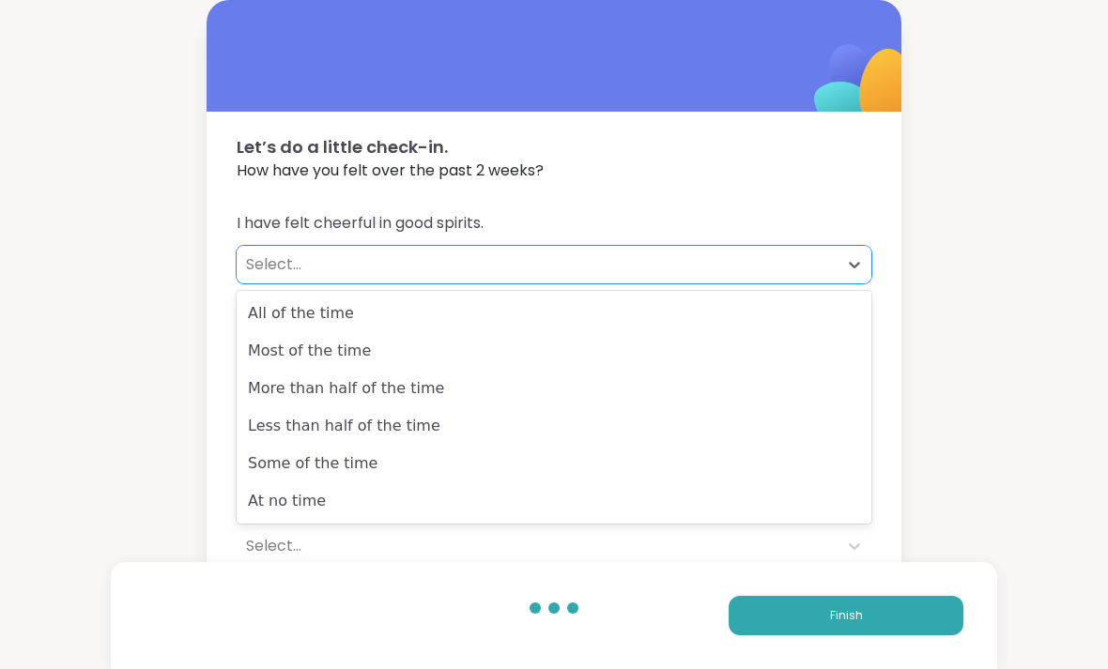
click at [750, 406] on div "More than half of the time" at bounding box center [554, 389] width 635 height 38
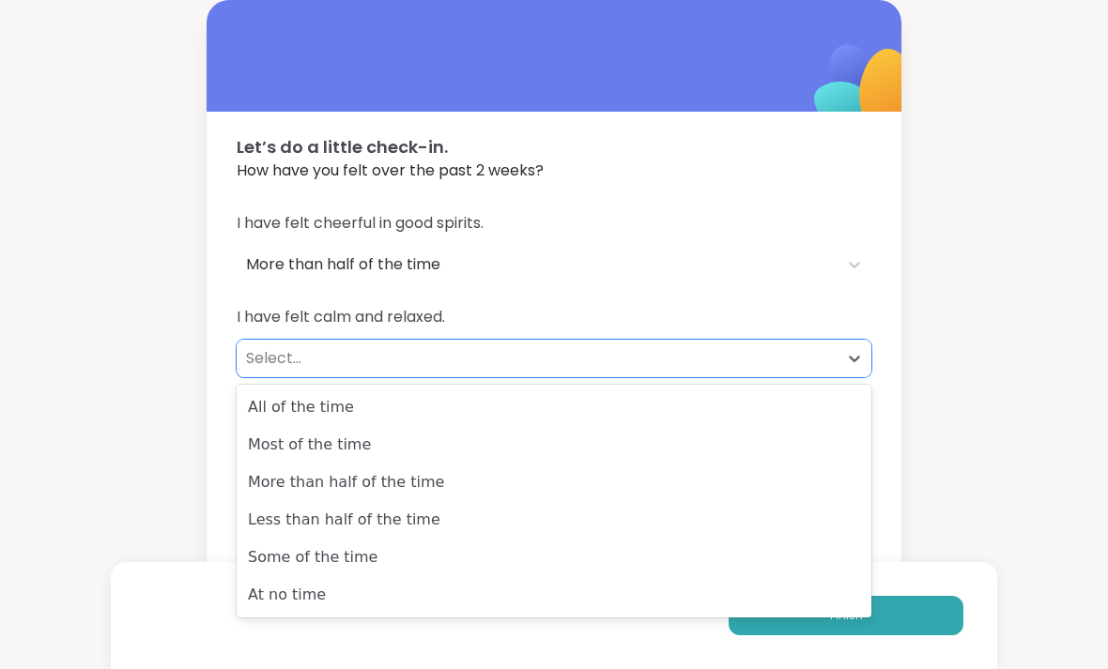
click at [782, 419] on div "All of the time" at bounding box center [554, 408] width 635 height 38
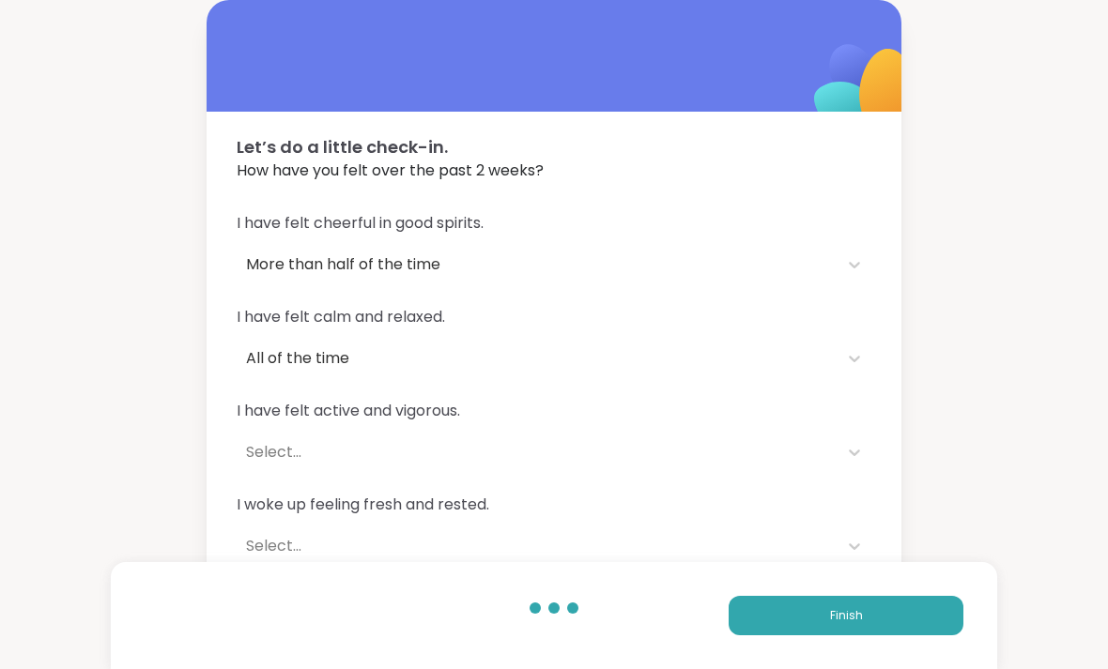
click at [877, 419] on div "I have felt cheerful in good spirits. More than half of the time I have felt ca…" at bounding box center [554, 436] width 695 height 492
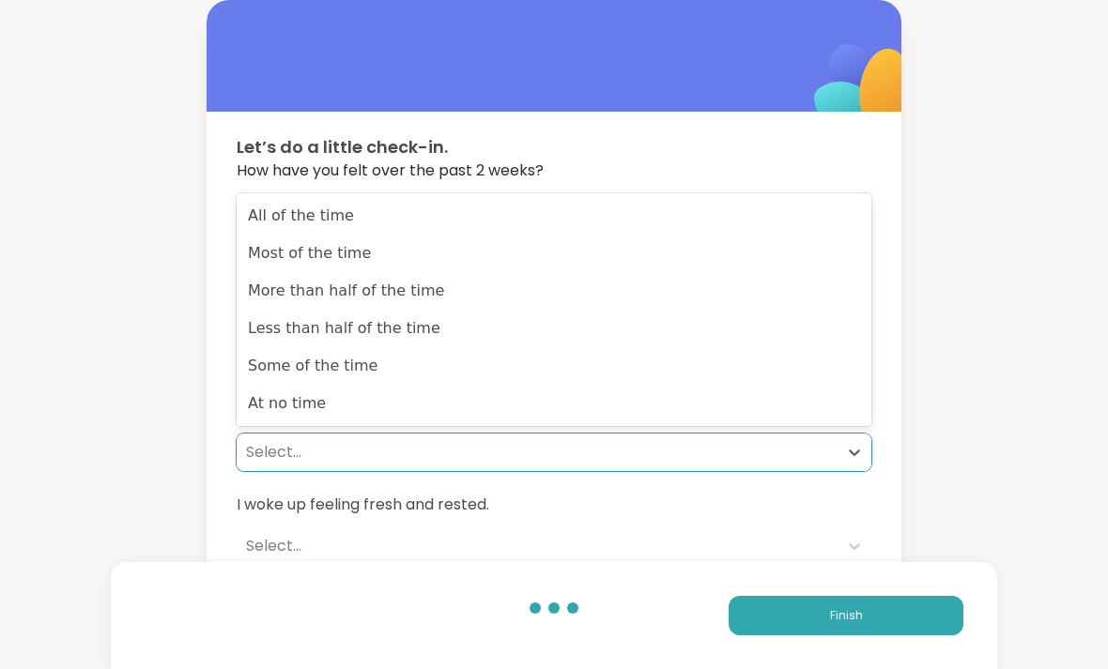
click at [812, 233] on div "All of the time" at bounding box center [554, 216] width 635 height 38
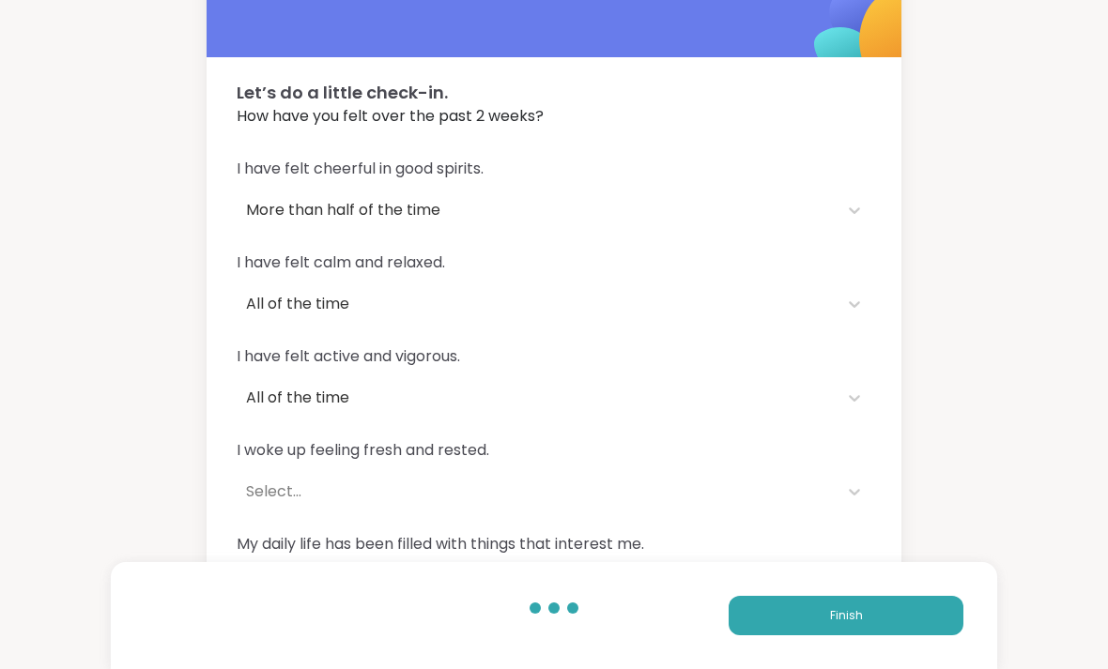
scroll to position [57, 0]
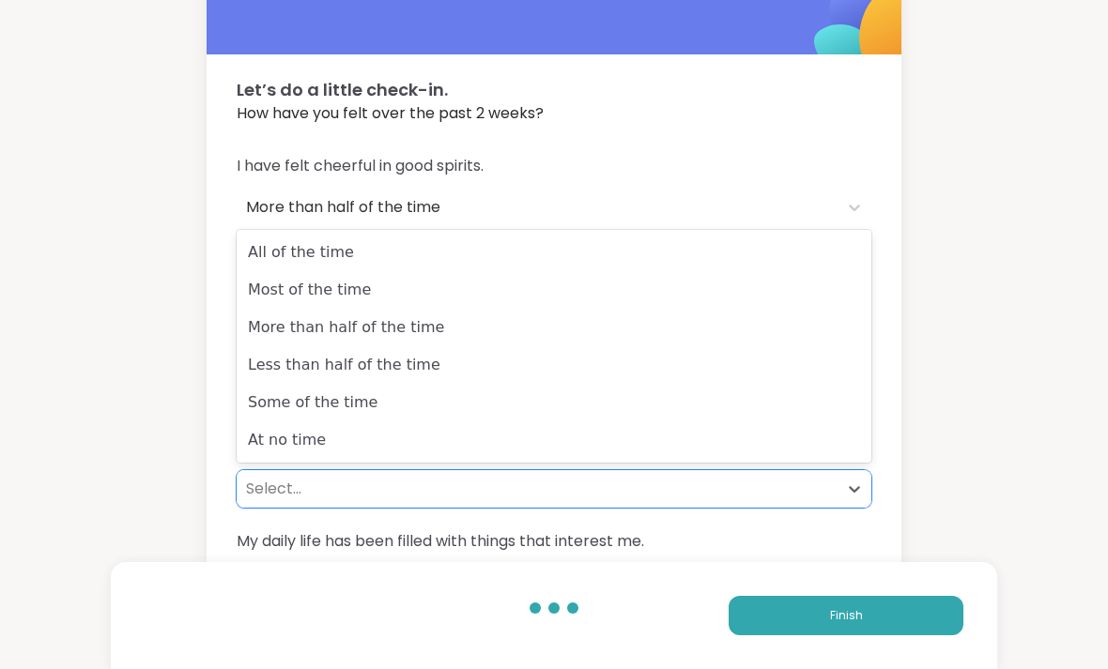
click at [817, 261] on div "All of the time" at bounding box center [554, 253] width 635 height 38
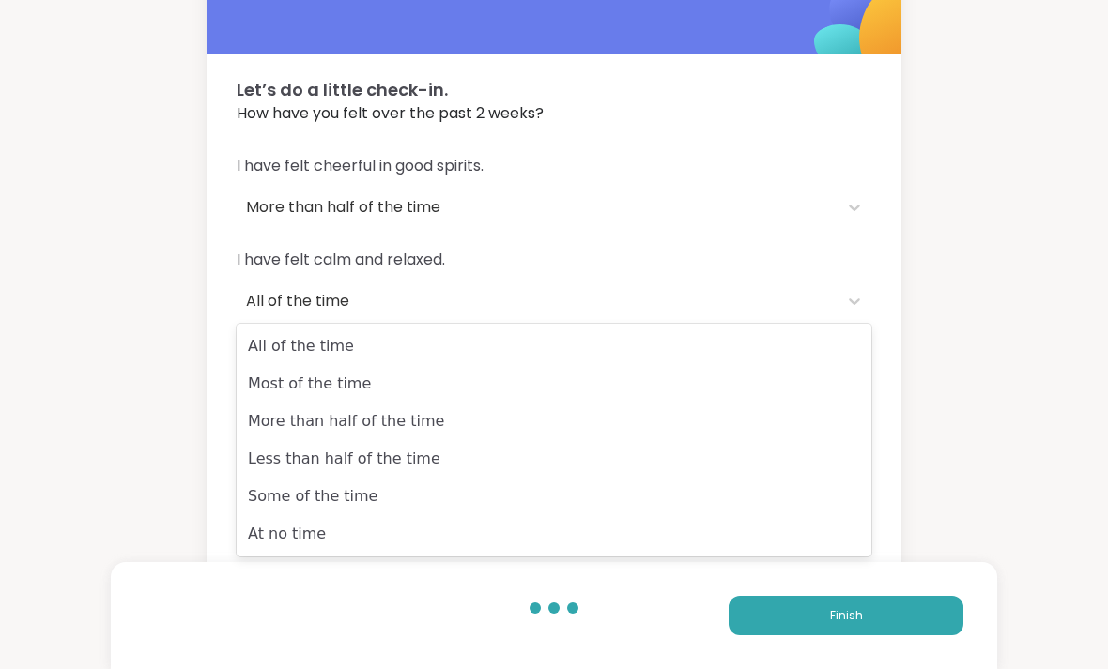
click at [745, 423] on div "More than half of the time" at bounding box center [554, 422] width 635 height 38
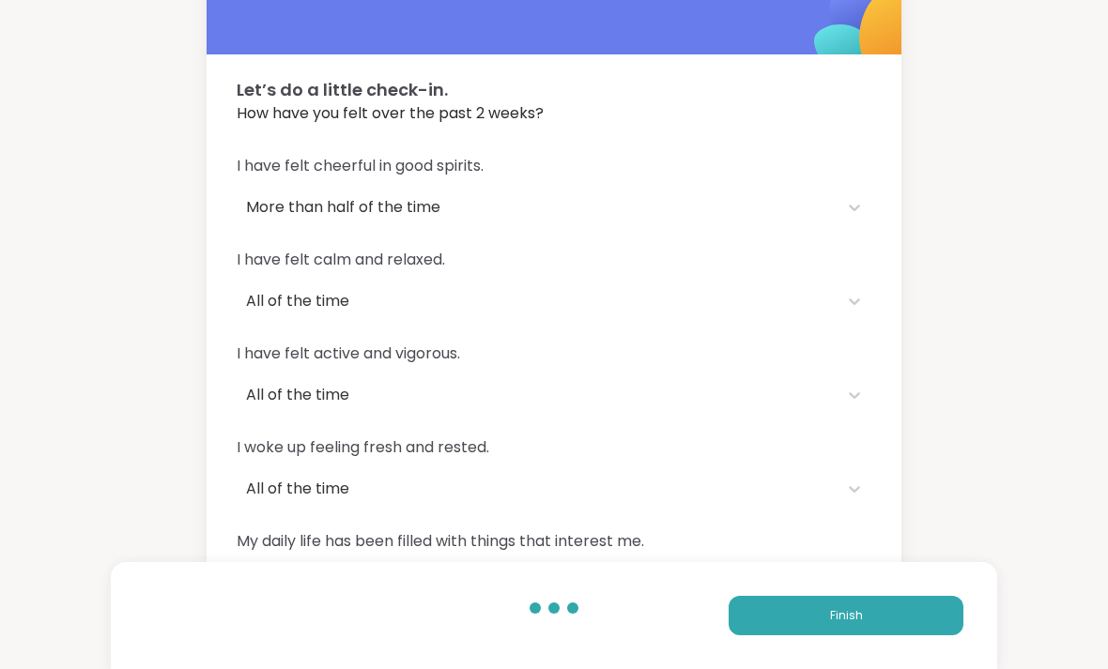
click at [850, 624] on span "Finish" at bounding box center [846, 615] width 33 height 17
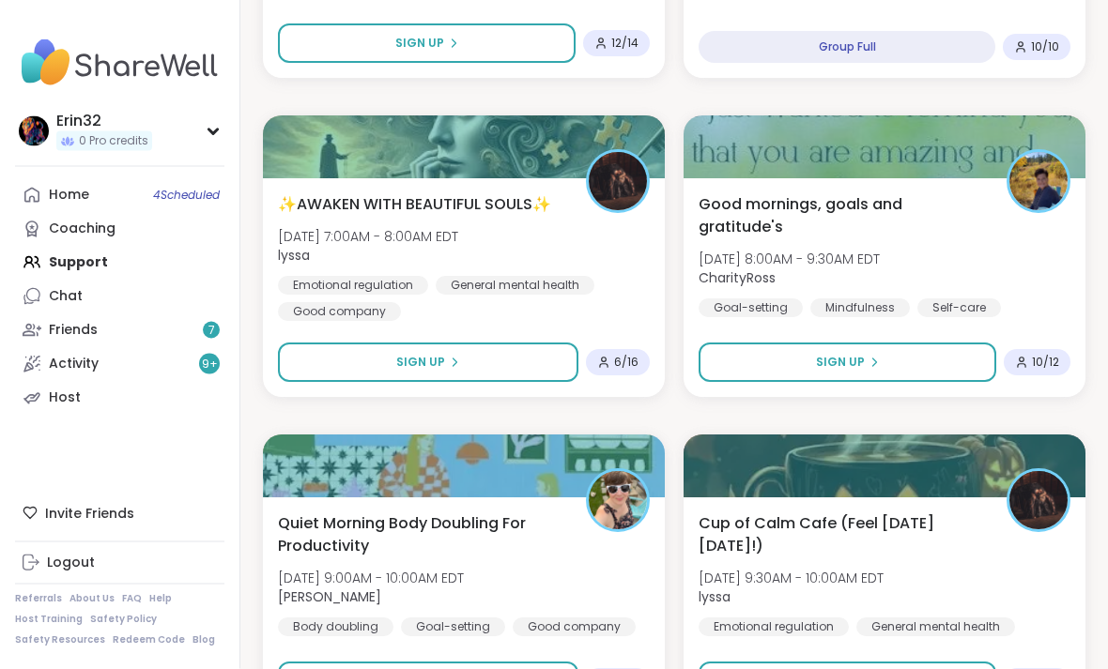
scroll to position [3636, 0]
click at [890, 372] on button "Sign Up" at bounding box center [847, 362] width 298 height 39
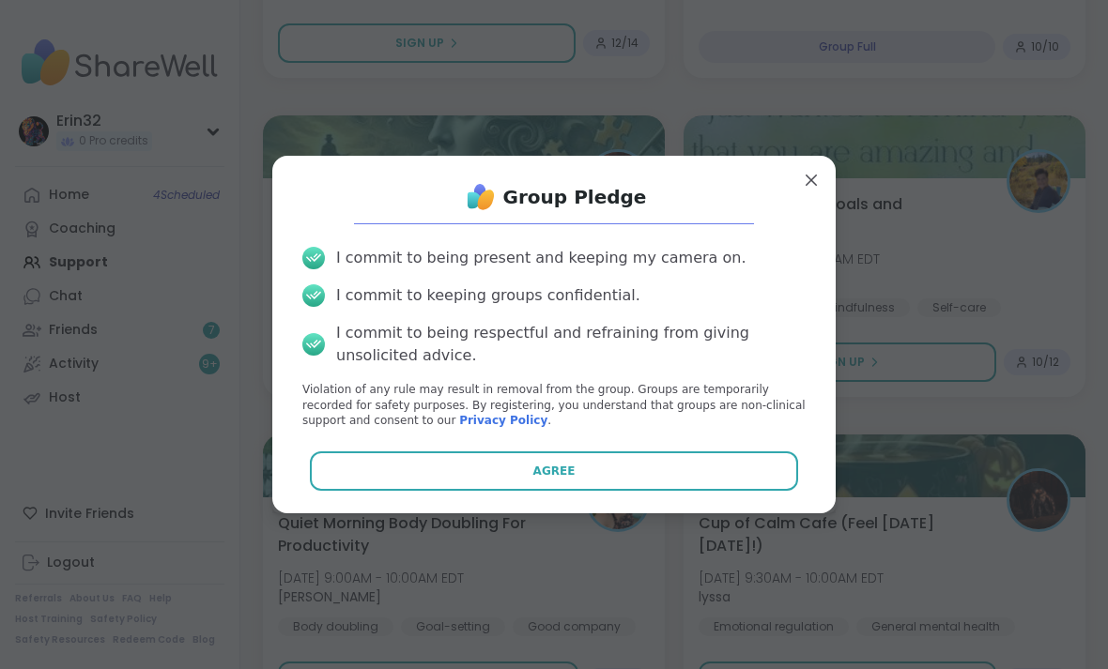
click at [696, 491] on button "Agree" at bounding box center [554, 471] width 489 height 39
